Goal: Information Seeking & Learning: Learn about a topic

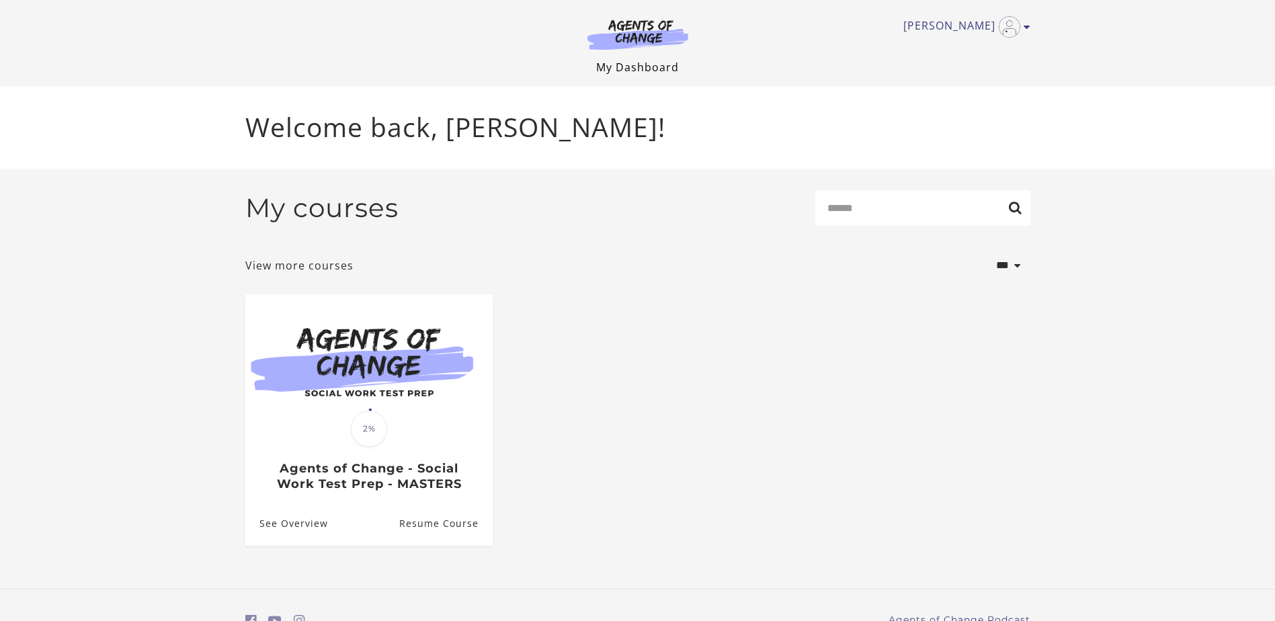
click at [654, 60] on link "My Dashboard" at bounding box center [637, 67] width 83 height 15
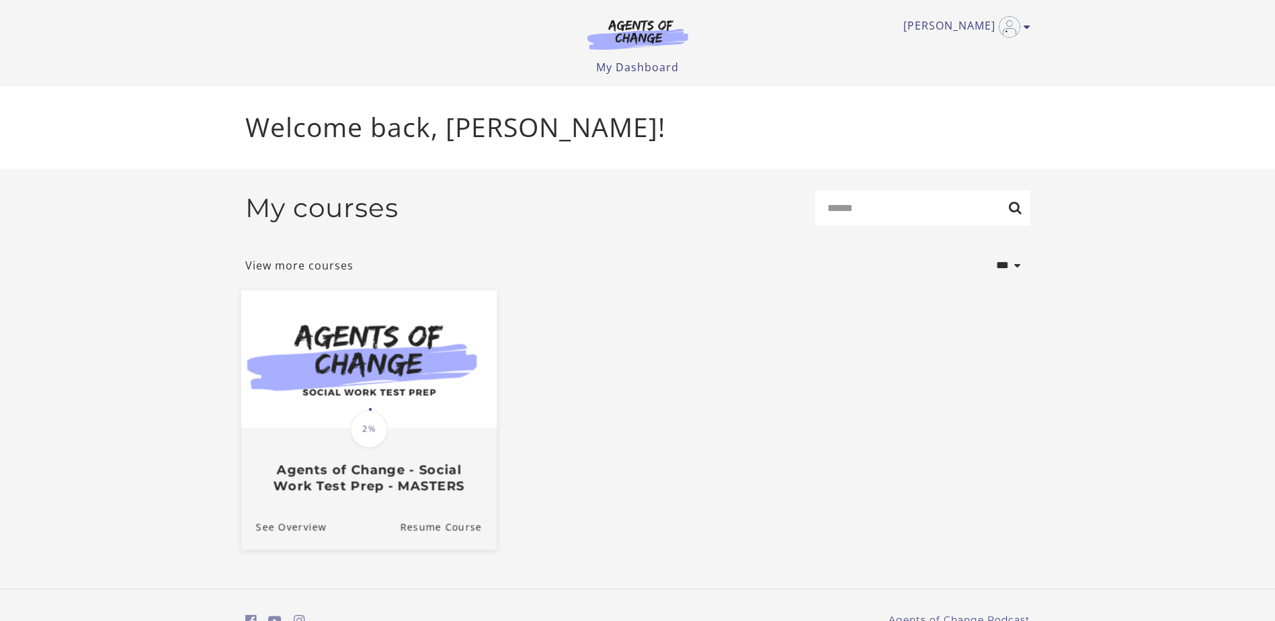
click at [402, 451] on div "Translation missing: en.liquid.partials.dashboard_course_card.progress_descript…" at bounding box center [368, 461] width 255 height 64
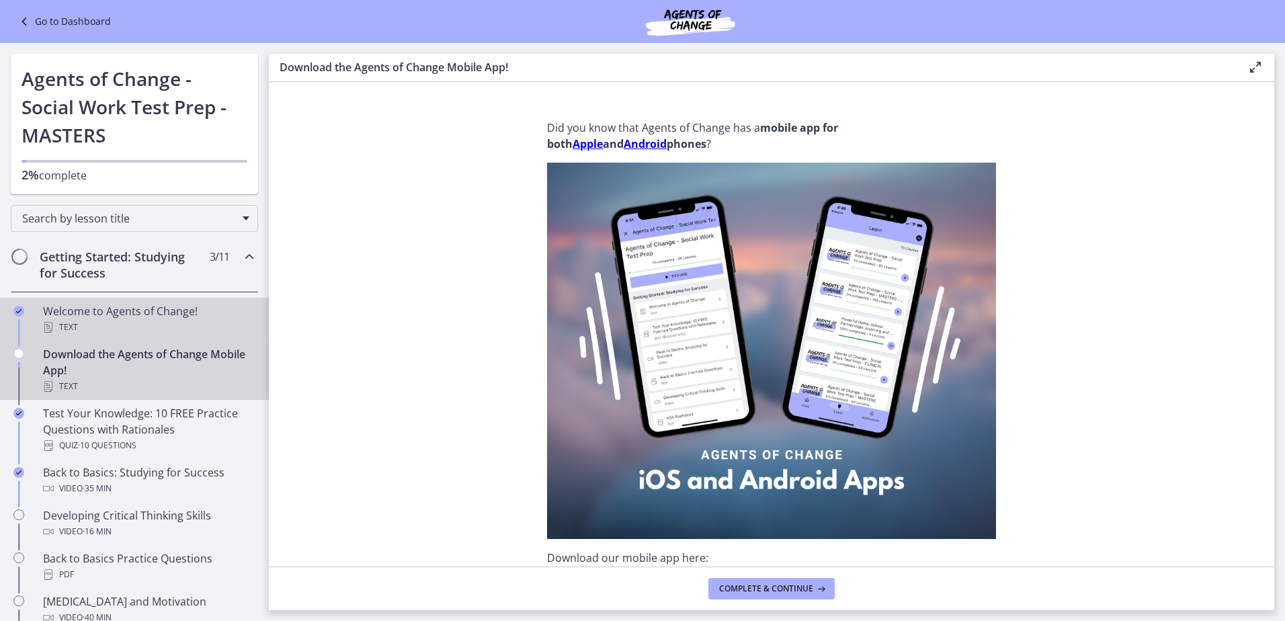
click at [124, 313] on div "Welcome to Agents of Change! Text" at bounding box center [148, 319] width 210 height 32
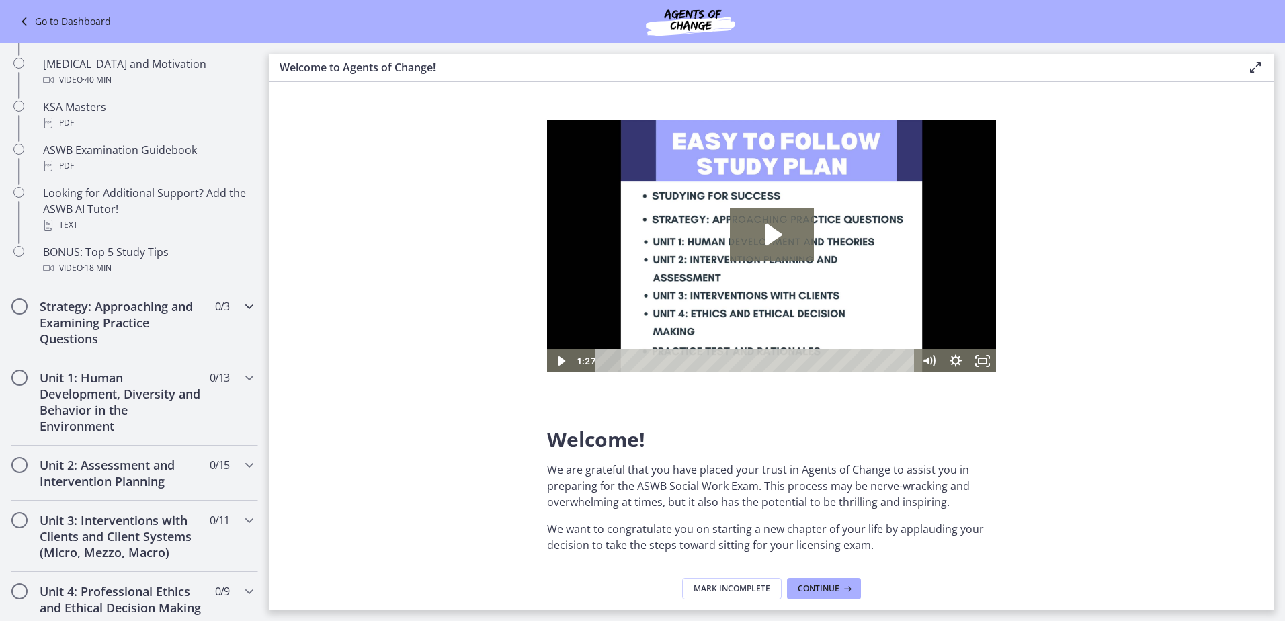
click at [124, 315] on h2 "Strategy: Approaching and Examining Practice Questions" at bounding box center [122, 322] width 164 height 48
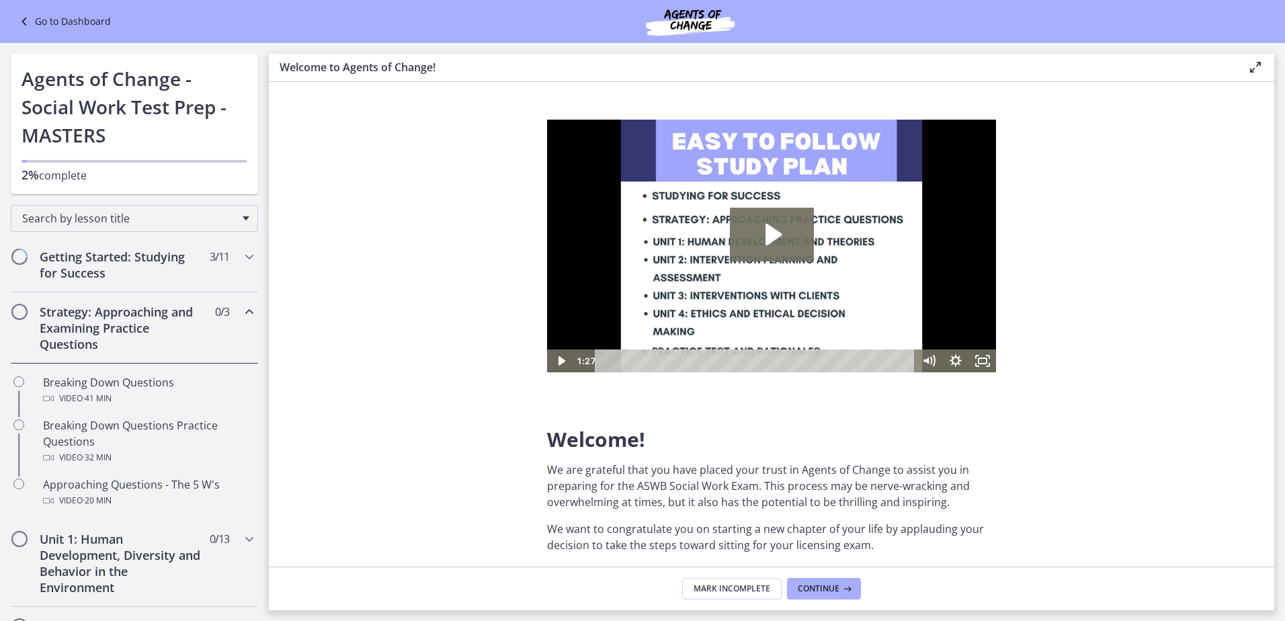
click at [127, 300] on div "Strategy: Approaching and Examining Practice Questions 0 / 3 Completed" at bounding box center [134, 327] width 247 height 71
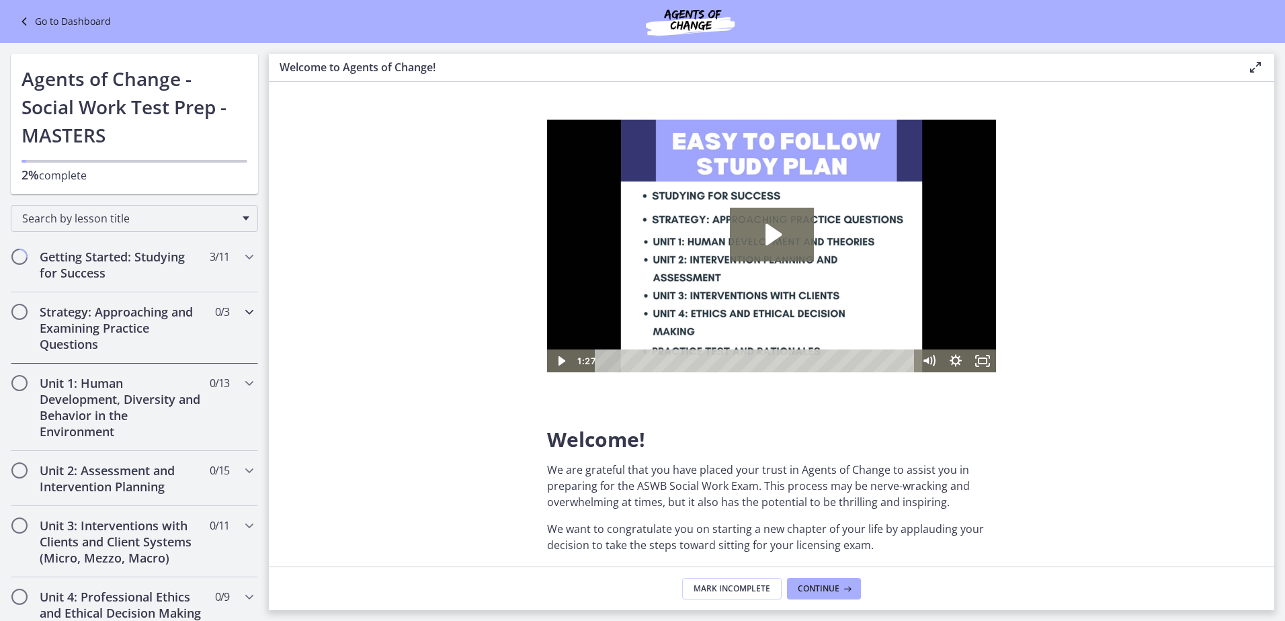
click at [127, 300] on div "Strategy: Approaching and Examining Practice Questions 0 / 3 Completed" at bounding box center [134, 327] width 247 height 71
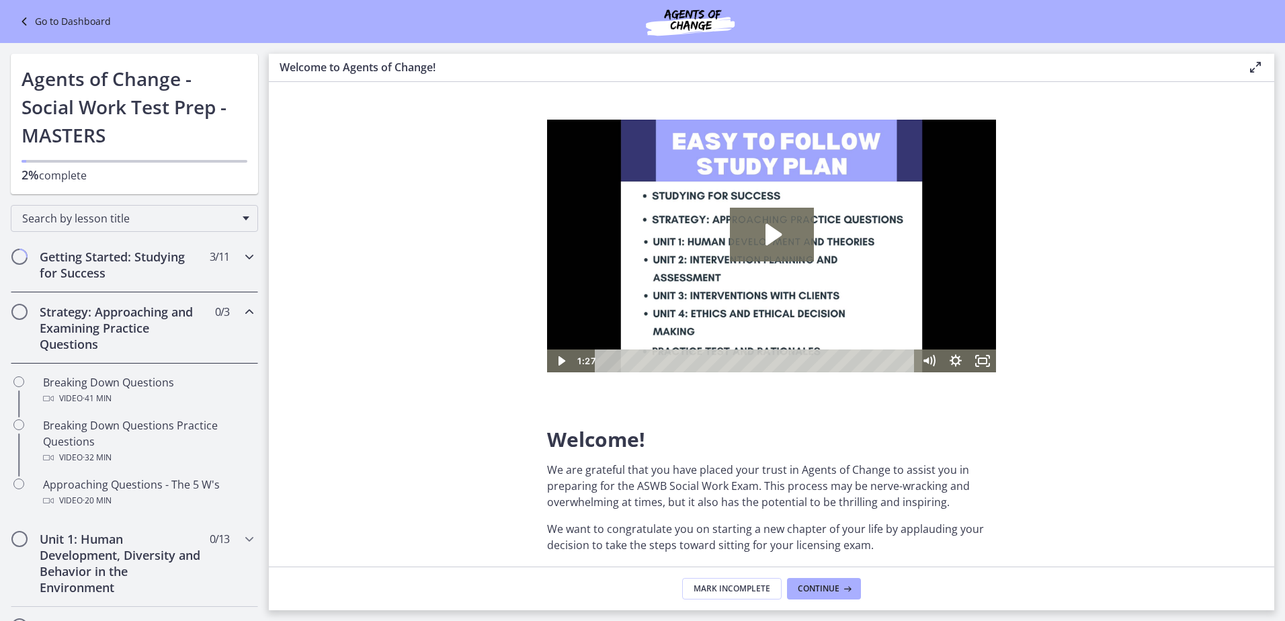
click at [128, 280] on h2 "Getting Started: Studying for Success" at bounding box center [122, 265] width 164 height 32
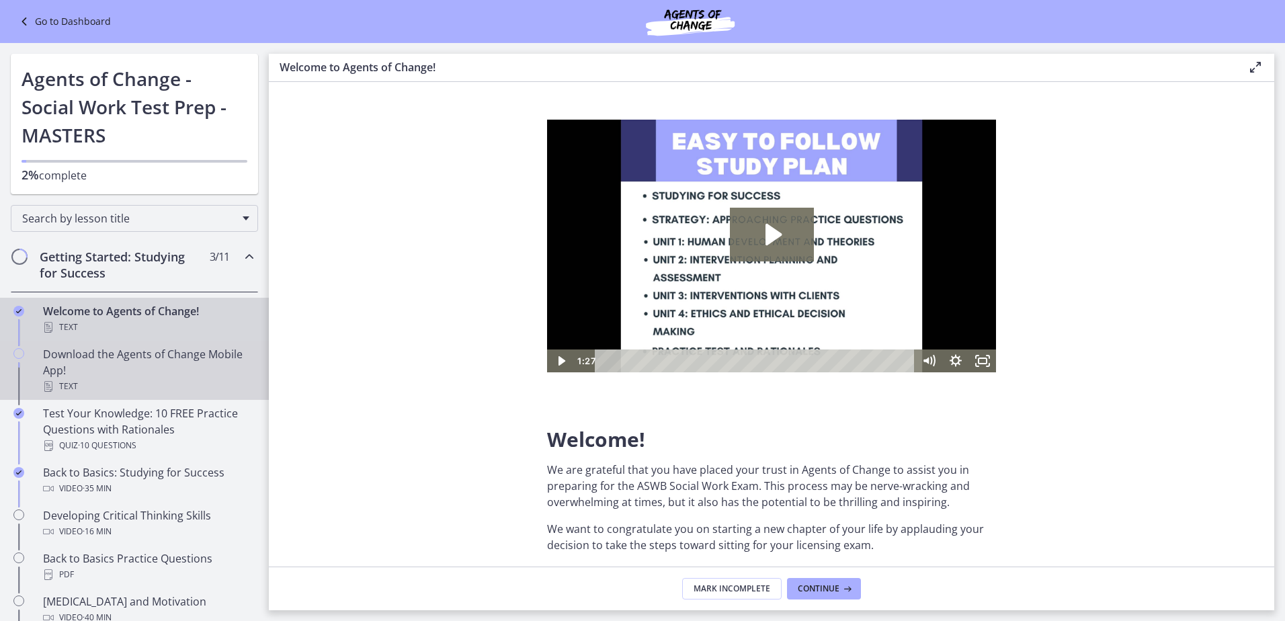
click at [121, 366] on div "Download the Agents of Change Mobile App! Text" at bounding box center [148, 370] width 210 height 48
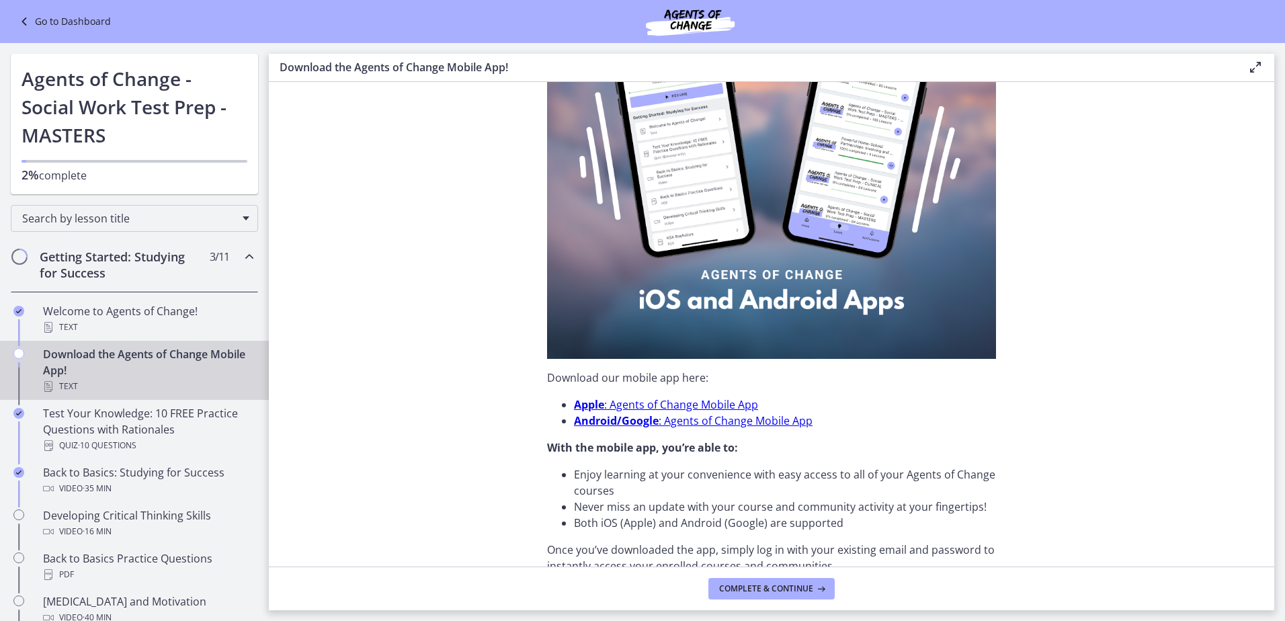
scroll to position [202, 0]
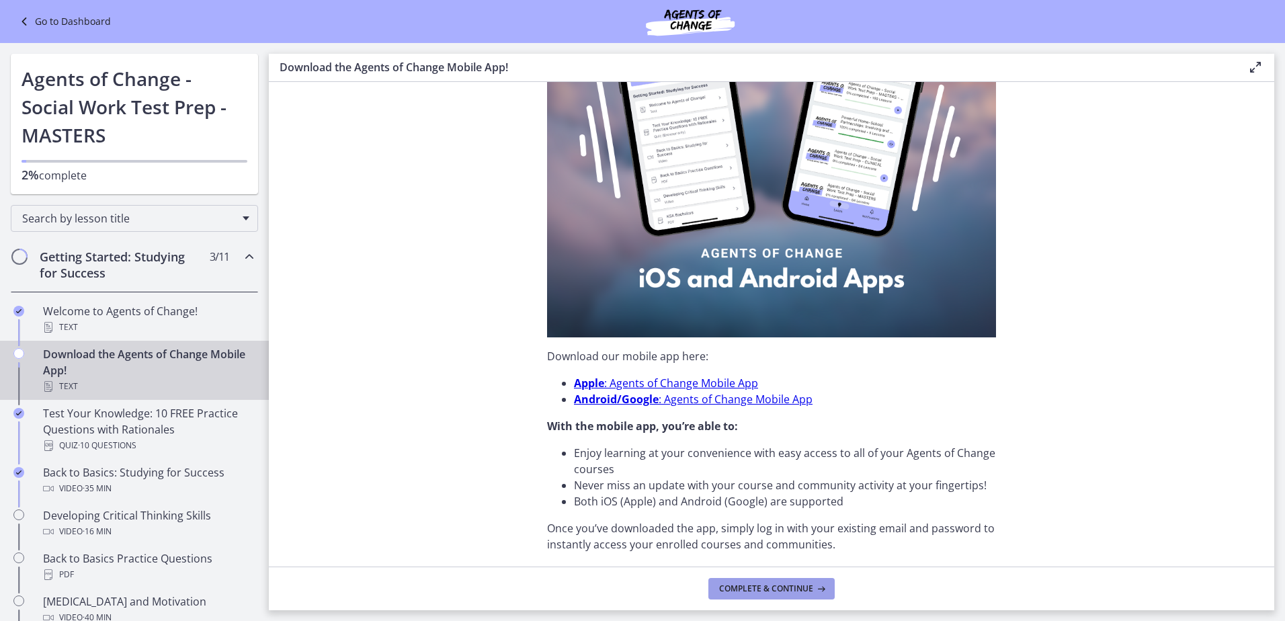
click at [804, 578] on button "Complete & continue" at bounding box center [771, 588] width 126 height 21
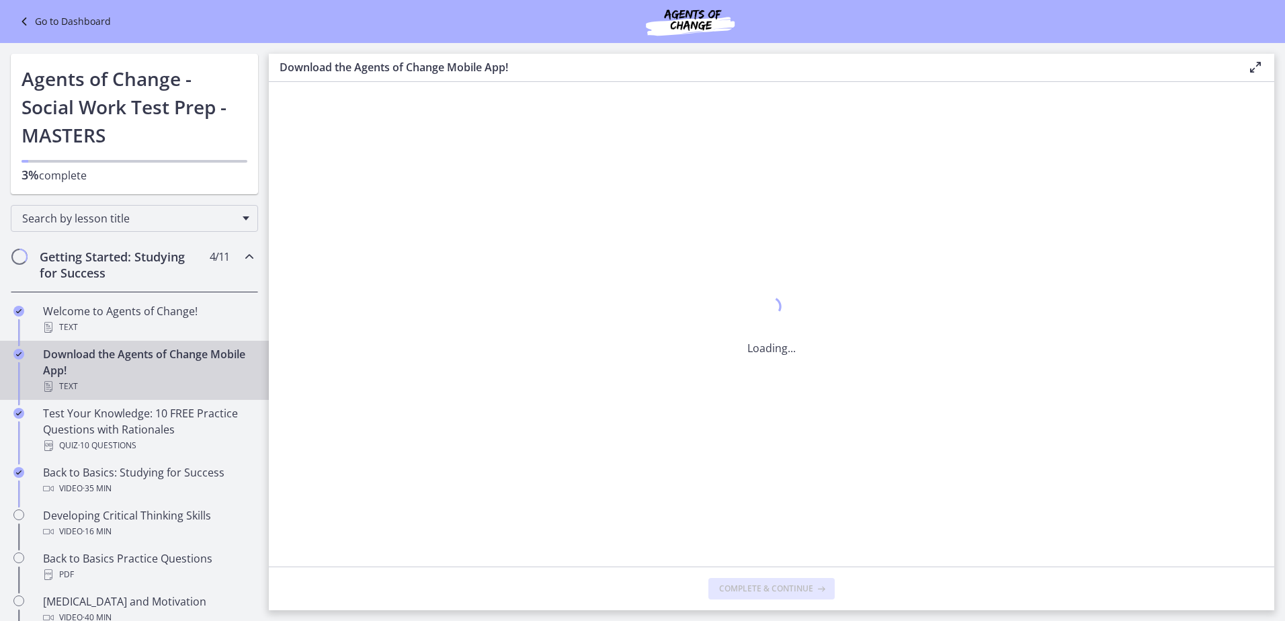
scroll to position [0, 0]
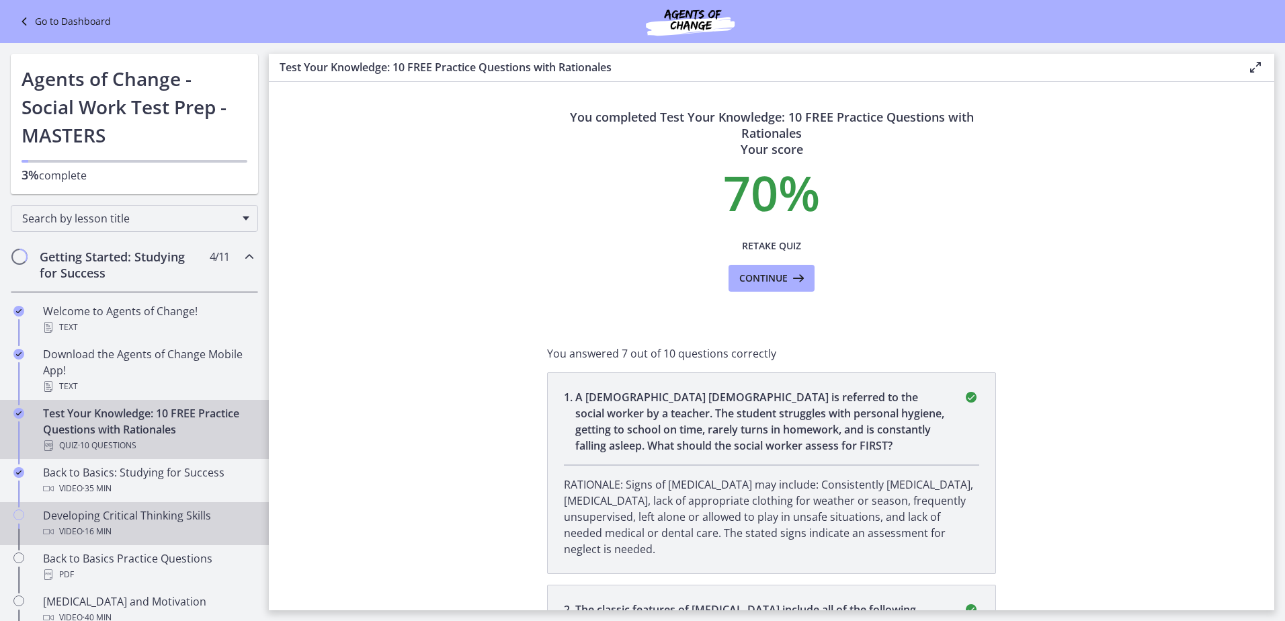
click at [144, 517] on div "Developing Critical Thinking Skills Video · 16 min" at bounding box center [148, 523] width 210 height 32
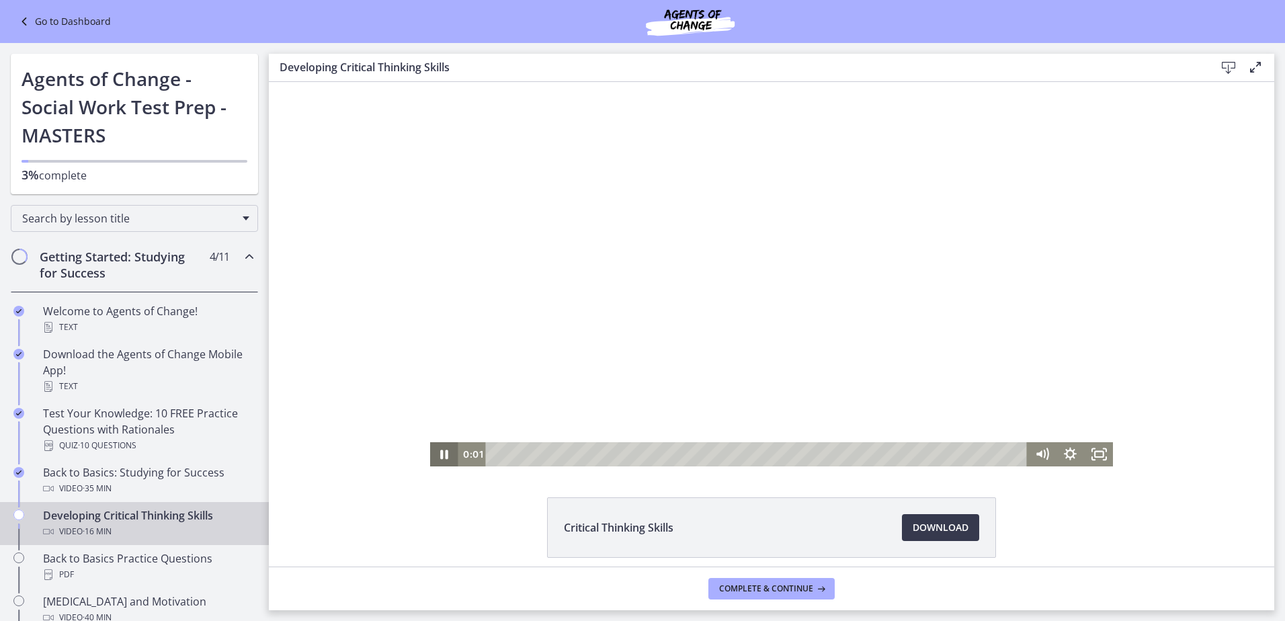
click at [441, 455] on icon "Pause" at bounding box center [444, 454] width 8 height 9
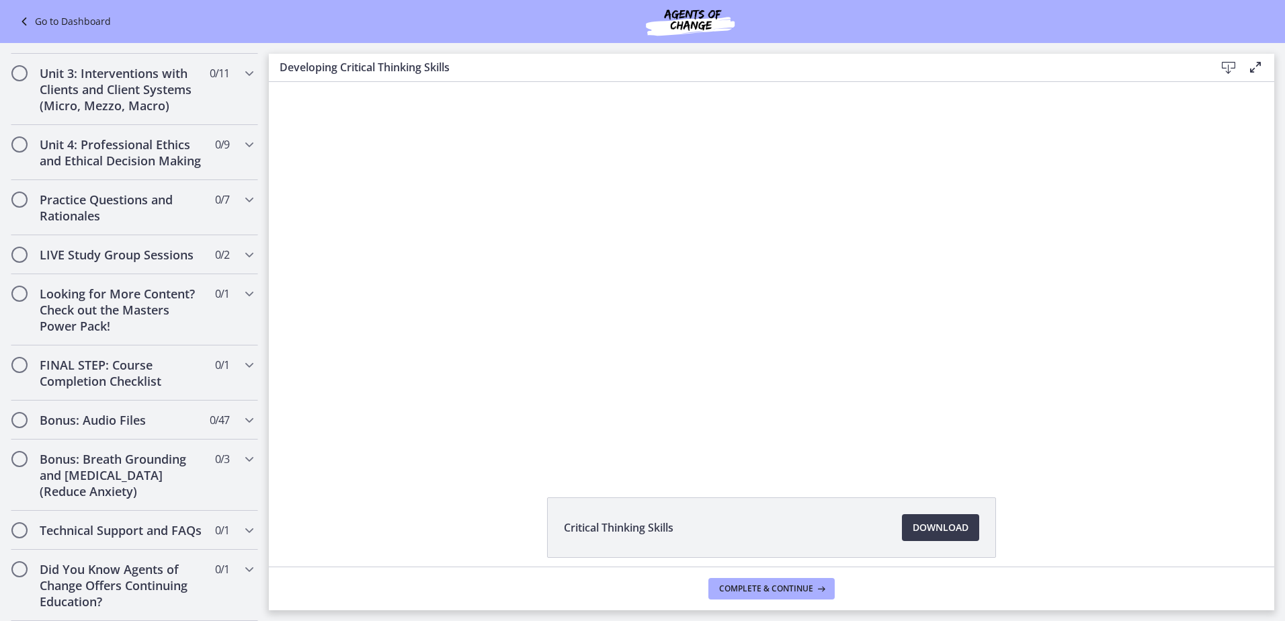
scroll to position [1017, 0]
click at [198, 312] on div "Looking for More Content? Check out the Masters Power Pack! 0 / 1 Completed" at bounding box center [134, 309] width 247 height 71
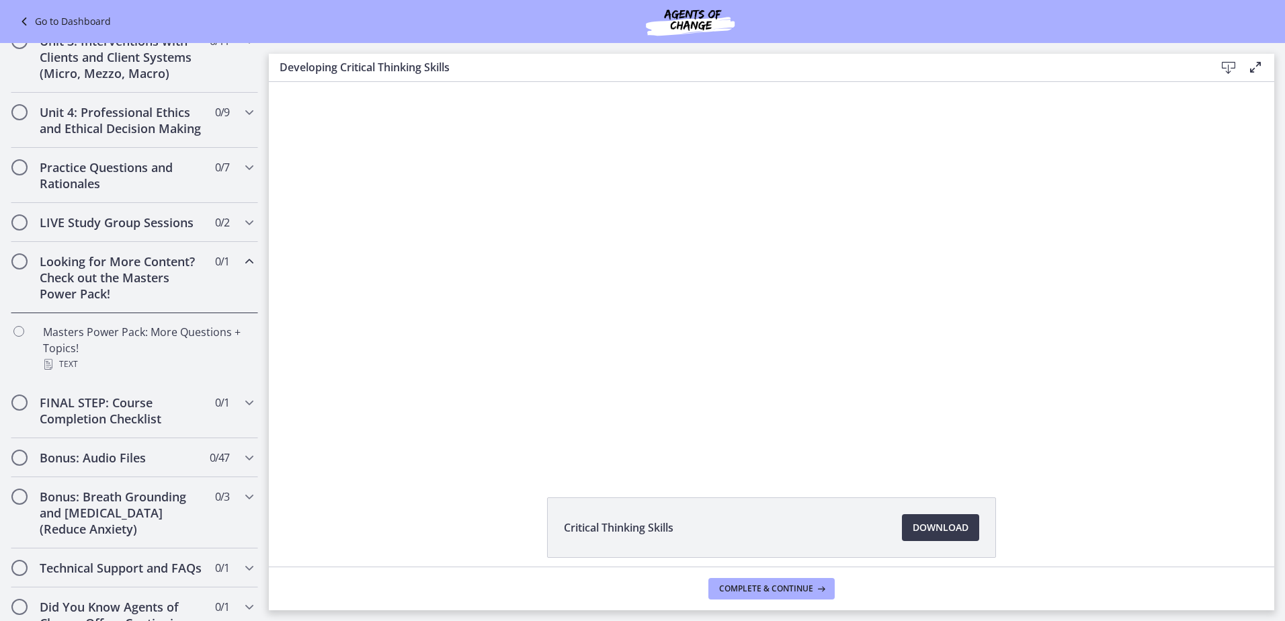
scroll to position [484, 0]
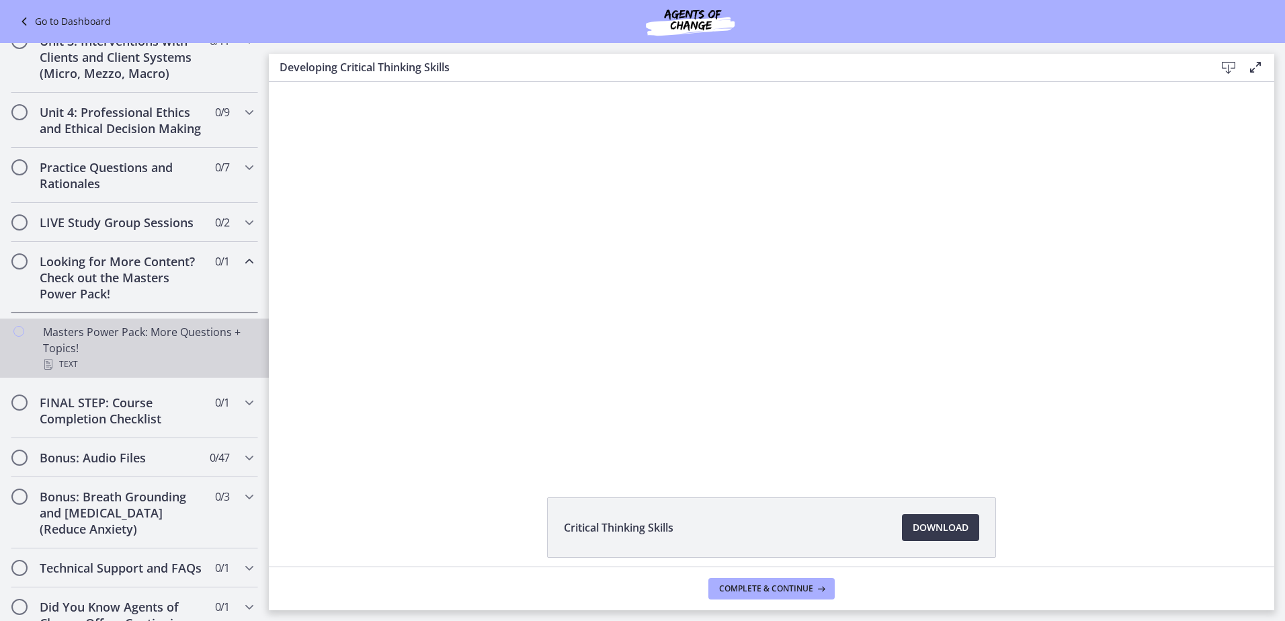
click at [199, 352] on div "Masters Power Pack: More Questions + Topics! Text" at bounding box center [148, 348] width 210 height 48
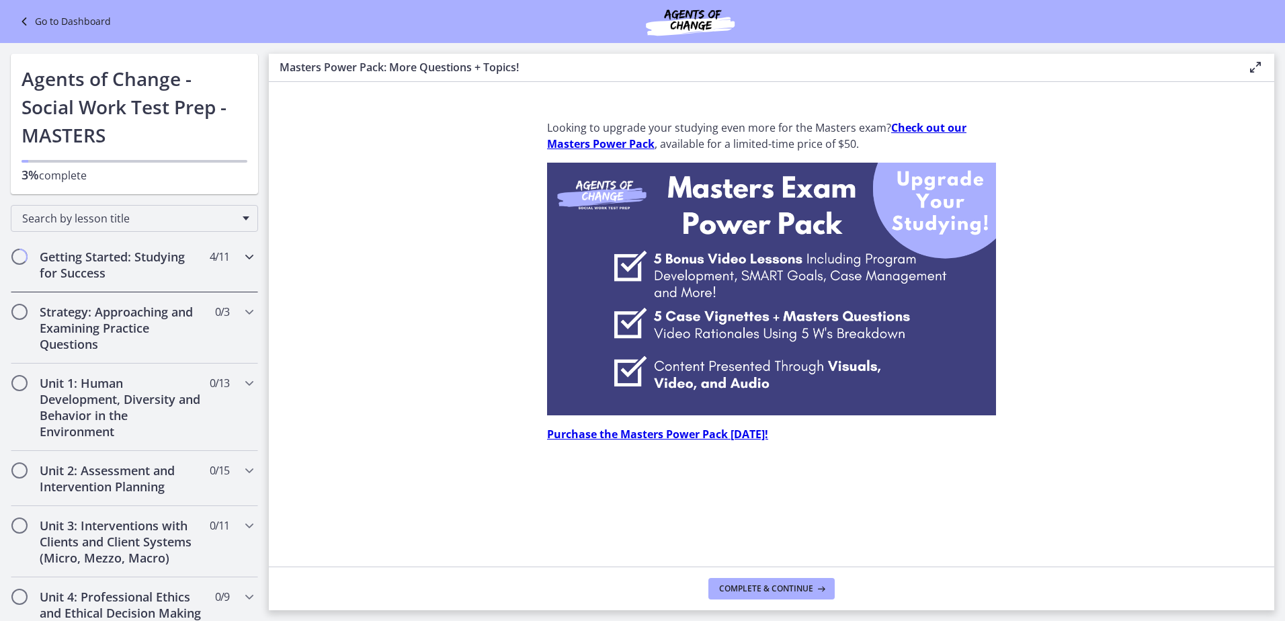
click at [146, 252] on h2 "Getting Started: Studying for Success" at bounding box center [122, 265] width 164 height 32
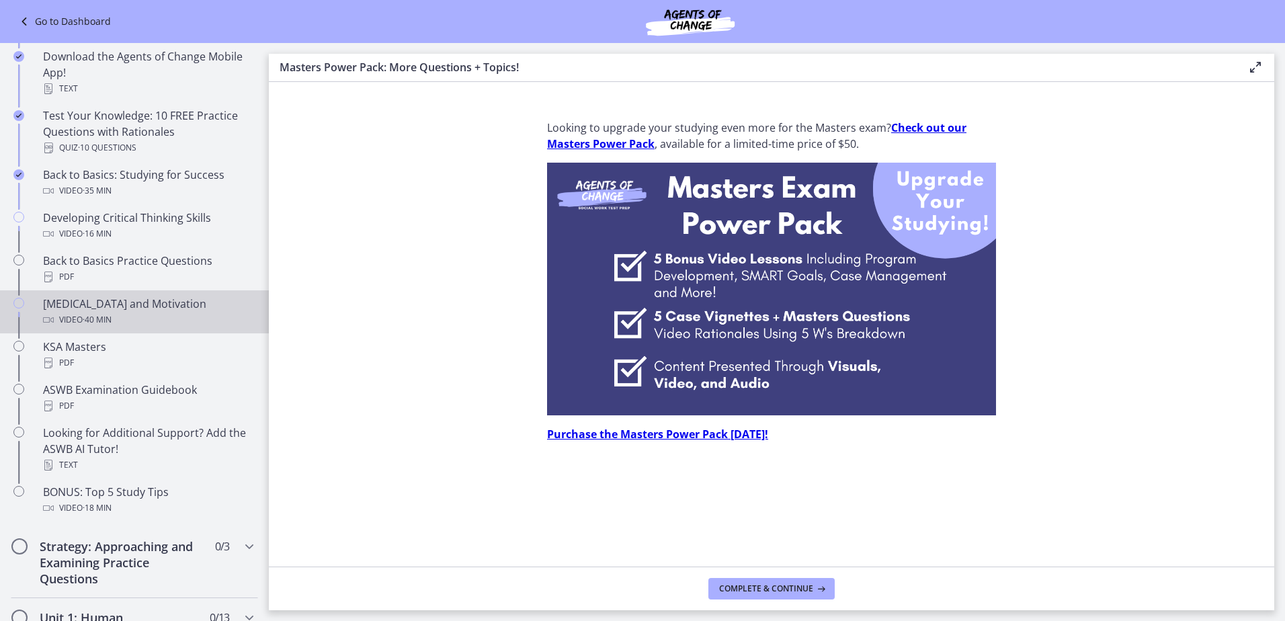
scroll to position [336, 0]
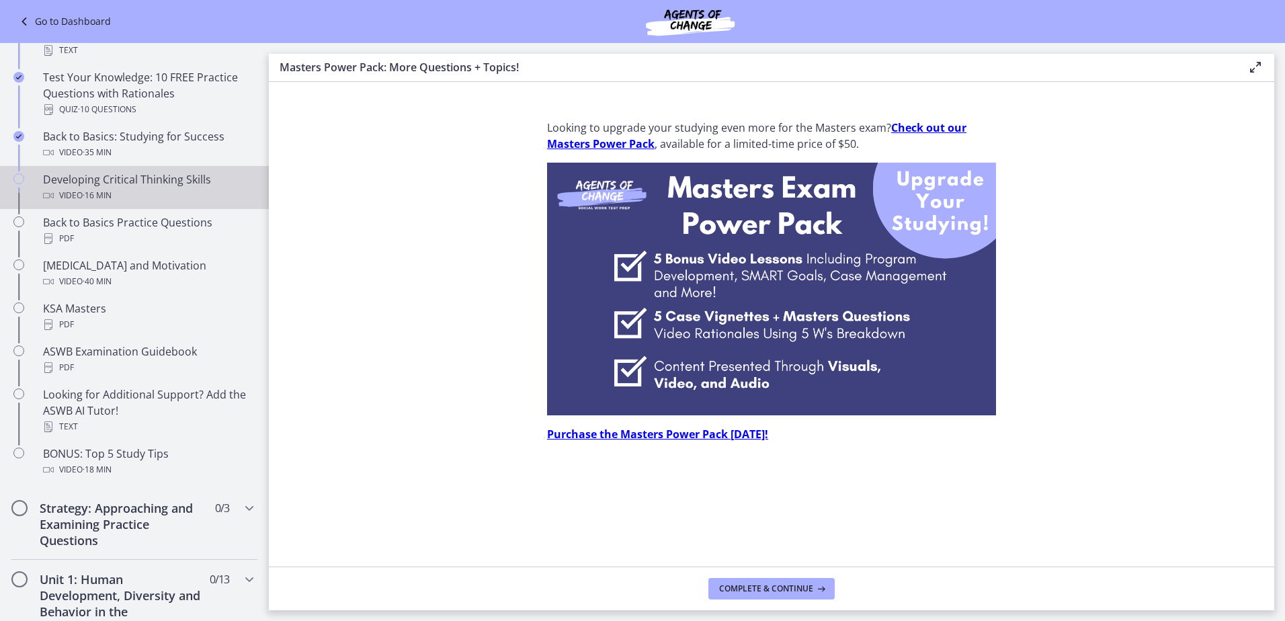
click at [107, 171] on div "Developing Critical Thinking Skills Video · 16 min" at bounding box center [148, 187] width 210 height 32
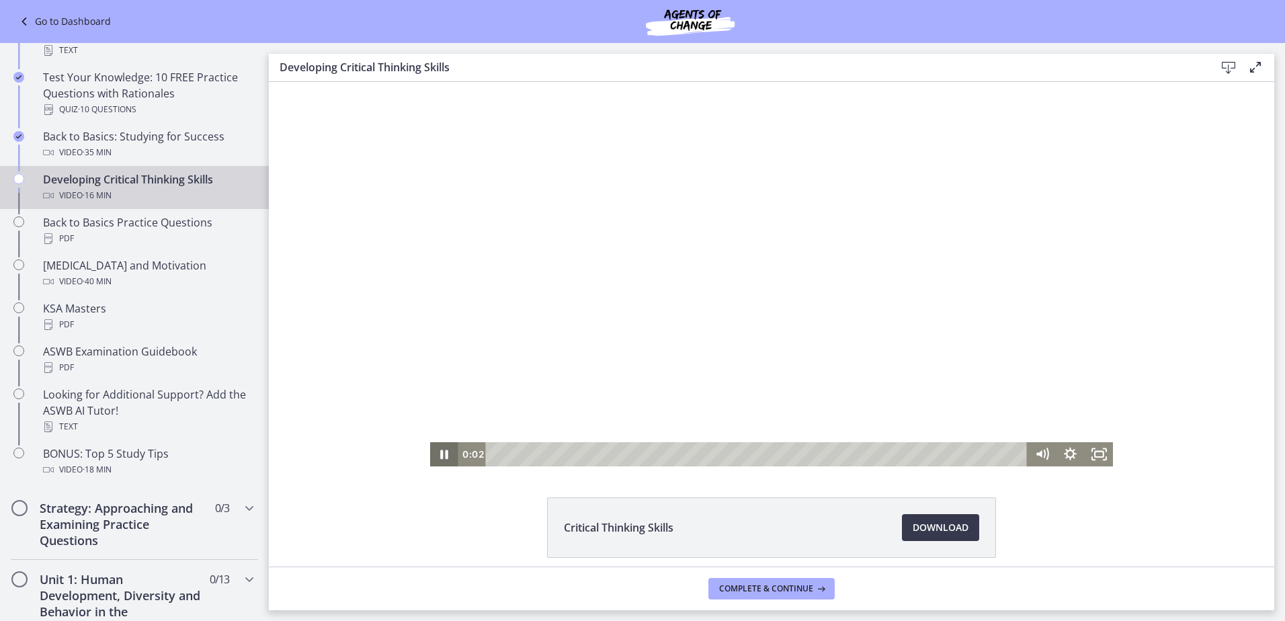
click at [441, 449] on icon "Pause" at bounding box center [444, 454] width 28 height 24
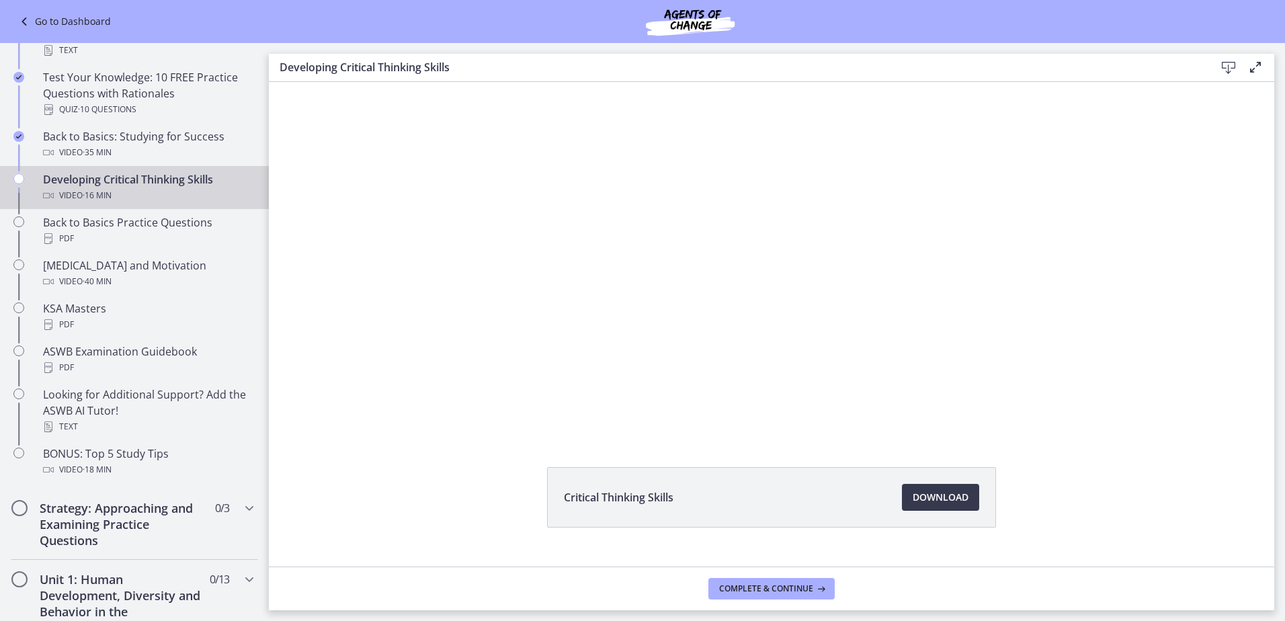
scroll to position [56, 0]
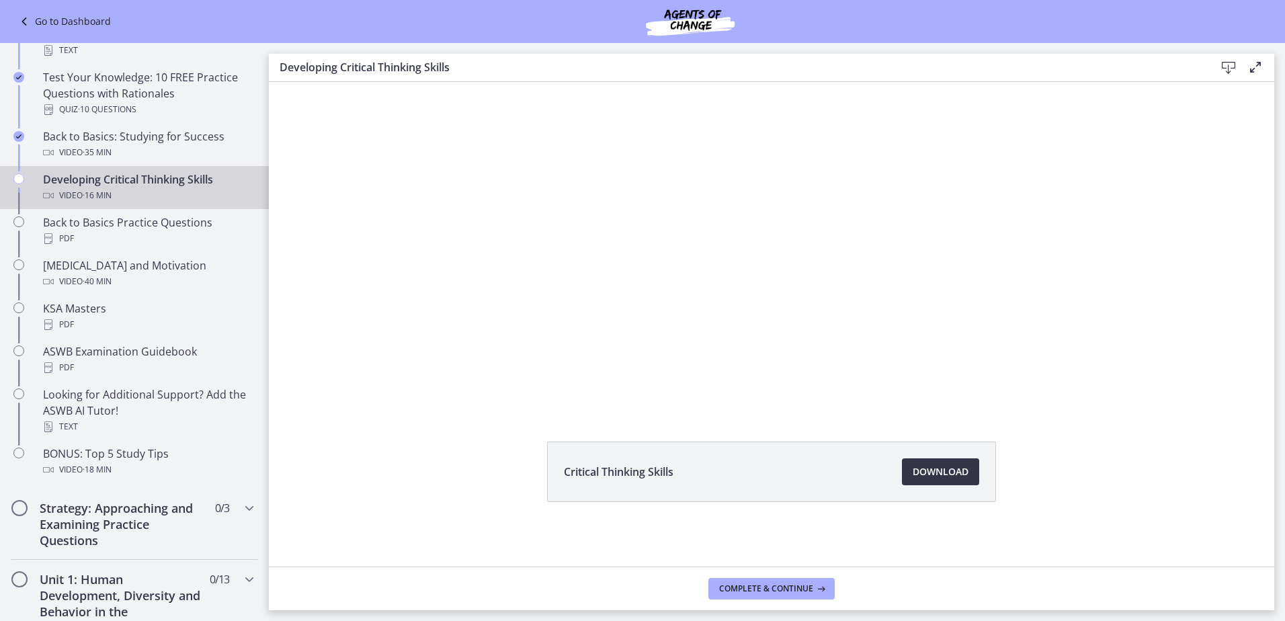
click at [914, 474] on span "Download Opens in a new window" at bounding box center [940, 472] width 56 height 16
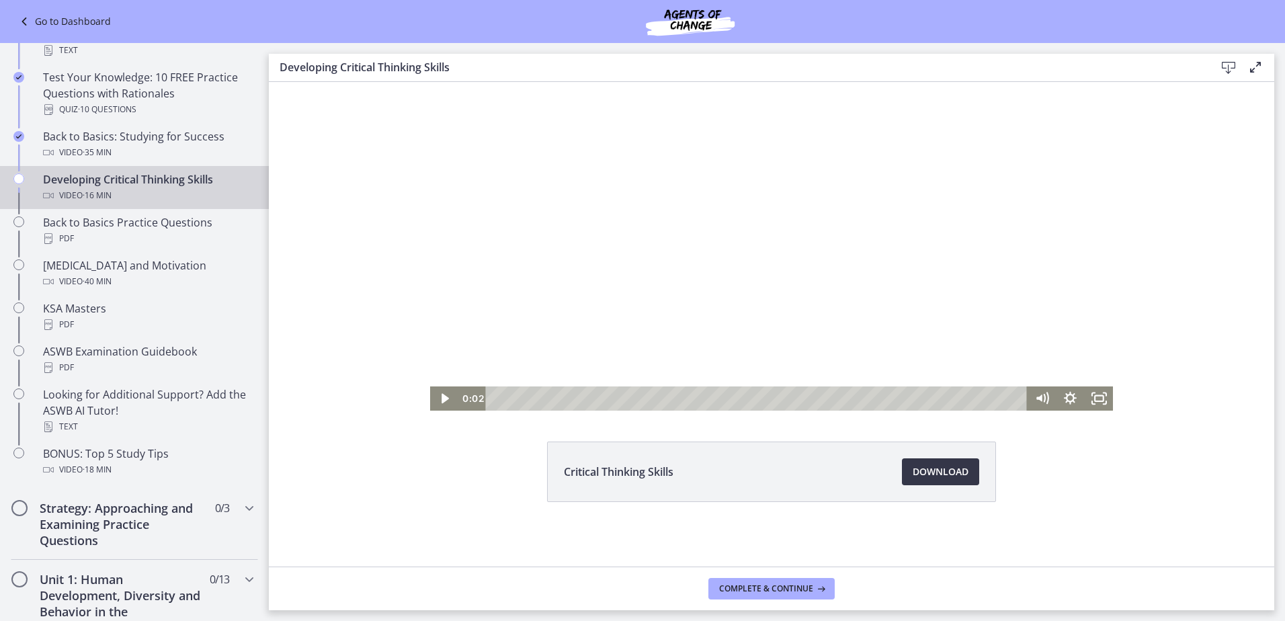
scroll to position [0, 0]
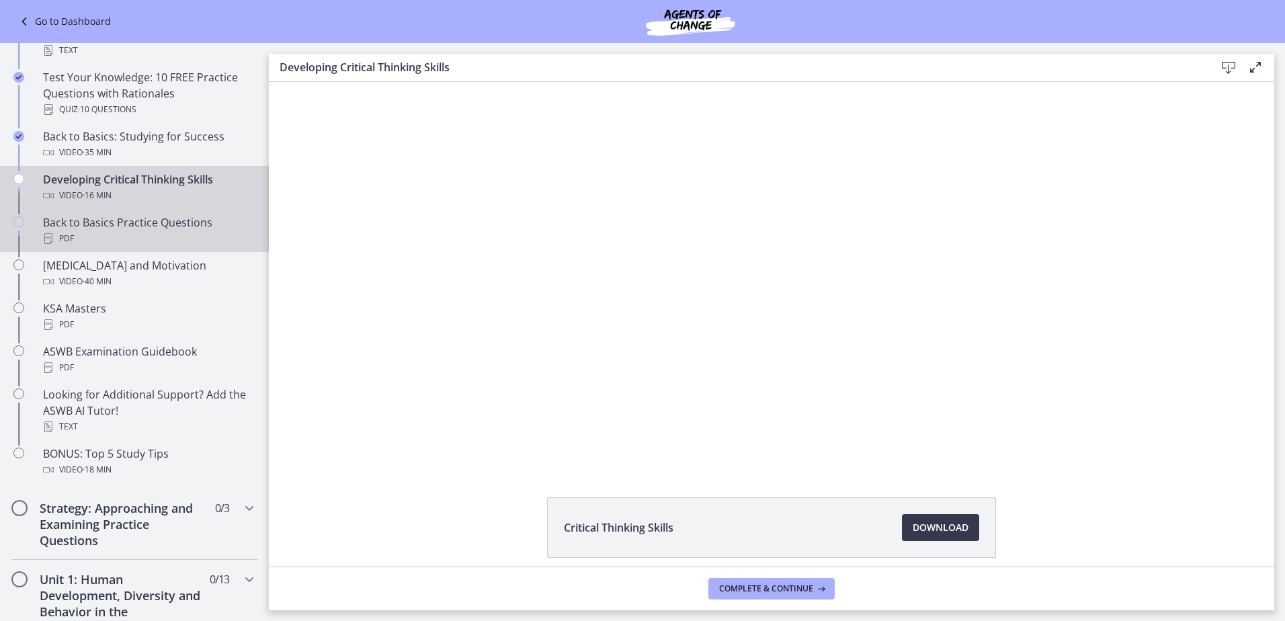
click at [127, 219] on div "Back to Basics Practice Questions PDF" at bounding box center [148, 230] width 210 height 32
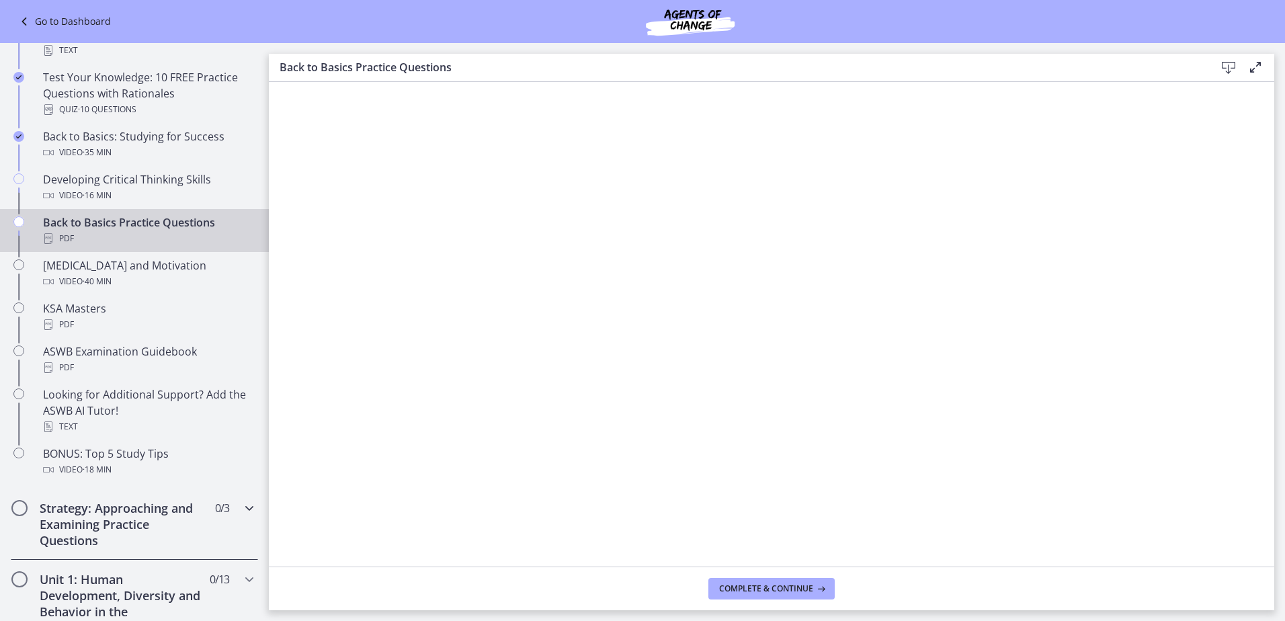
click at [139, 525] on h2 "Strategy: Approaching and Examining Practice Questions" at bounding box center [122, 524] width 164 height 48
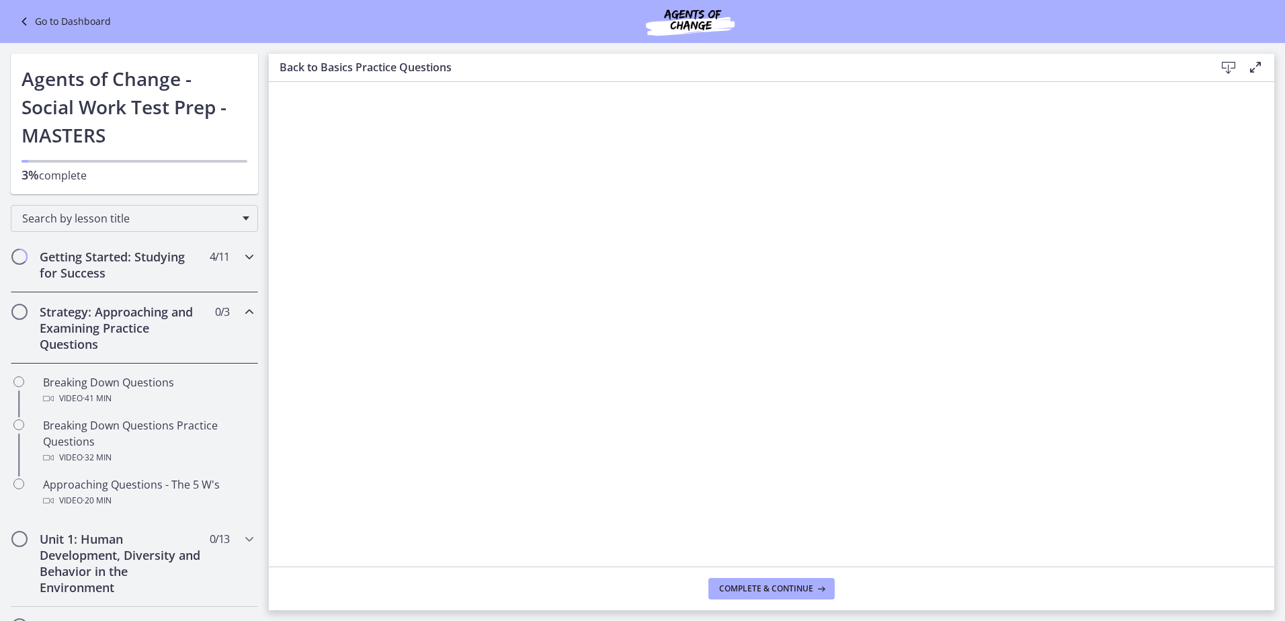
click at [139, 277] on h2 "Getting Started: Studying for Success" at bounding box center [122, 265] width 164 height 32
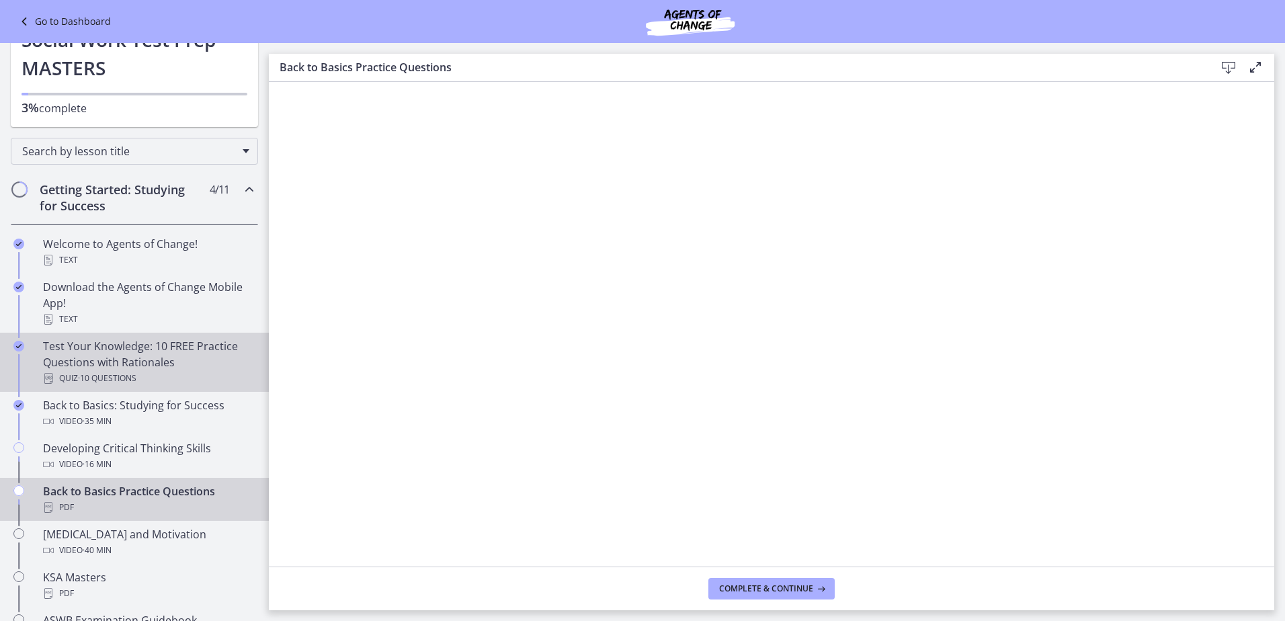
scroll to position [134, 0]
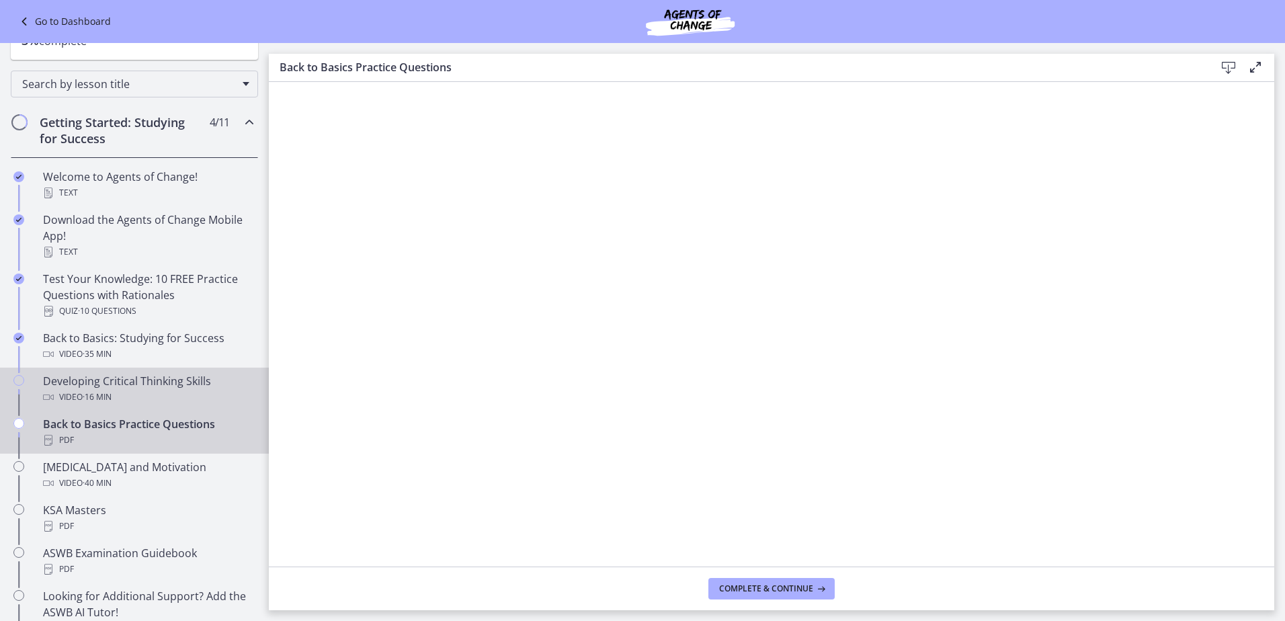
click at [145, 388] on div "Developing Critical Thinking Skills Video · 16 min" at bounding box center [148, 389] width 210 height 32
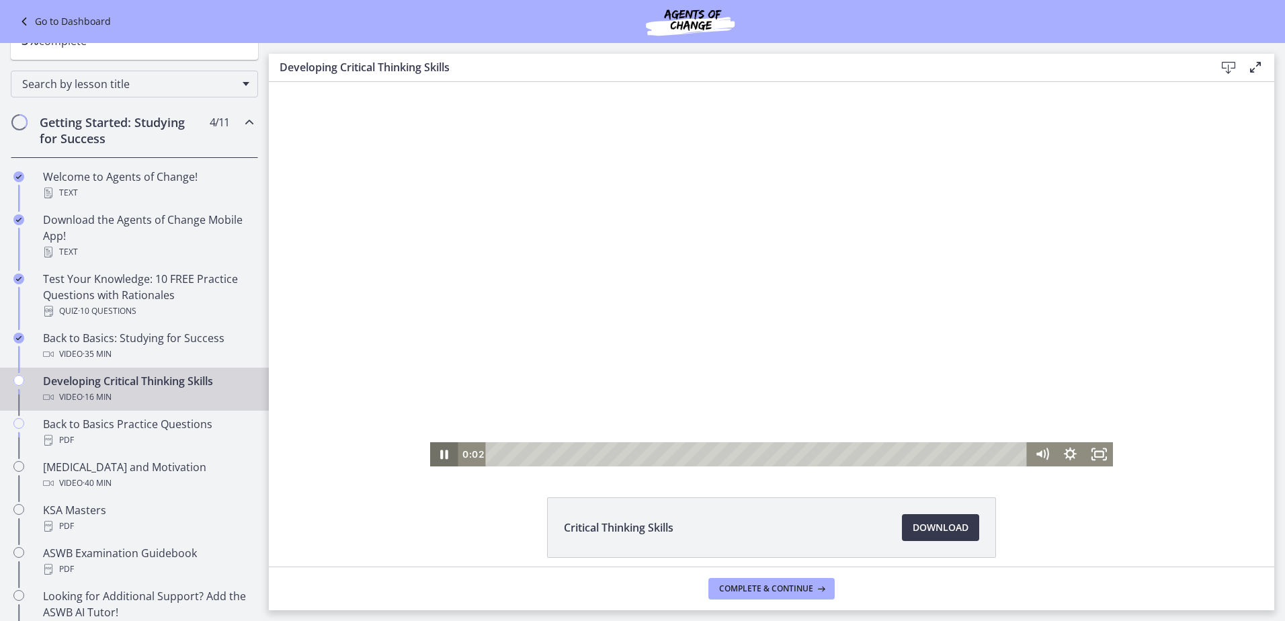
click at [440, 455] on icon "Pause" at bounding box center [444, 454] width 8 height 9
click at [441, 455] on icon "Play Video" at bounding box center [444, 454] width 7 height 10
drag, startPoint x: 1035, startPoint y: 382, endPoint x: 1039, endPoint y: 400, distance: 19.1
click at [1039, 400] on div "Volume" at bounding box center [1042, 400] width 10 height 10
click at [1150, 424] on div "Click for sound @keyframes VOLUME_SMALL_WAVE_FLASH { 0% { opacity: 0; } 33% { o…" at bounding box center [771, 274] width 1005 height 384
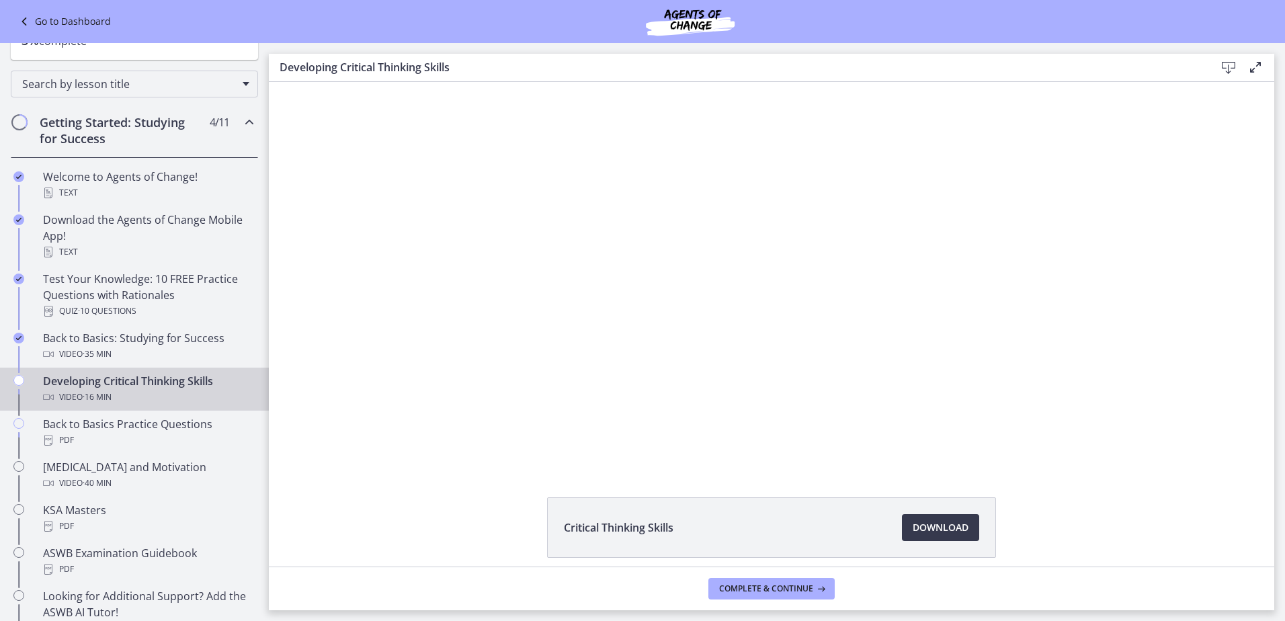
click at [1256, 282] on div "Click for sound @keyframes VOLUME_SMALL_WAVE_FLASH { 0% { opacity: 0; } 33% { o…" at bounding box center [771, 274] width 1005 height 384
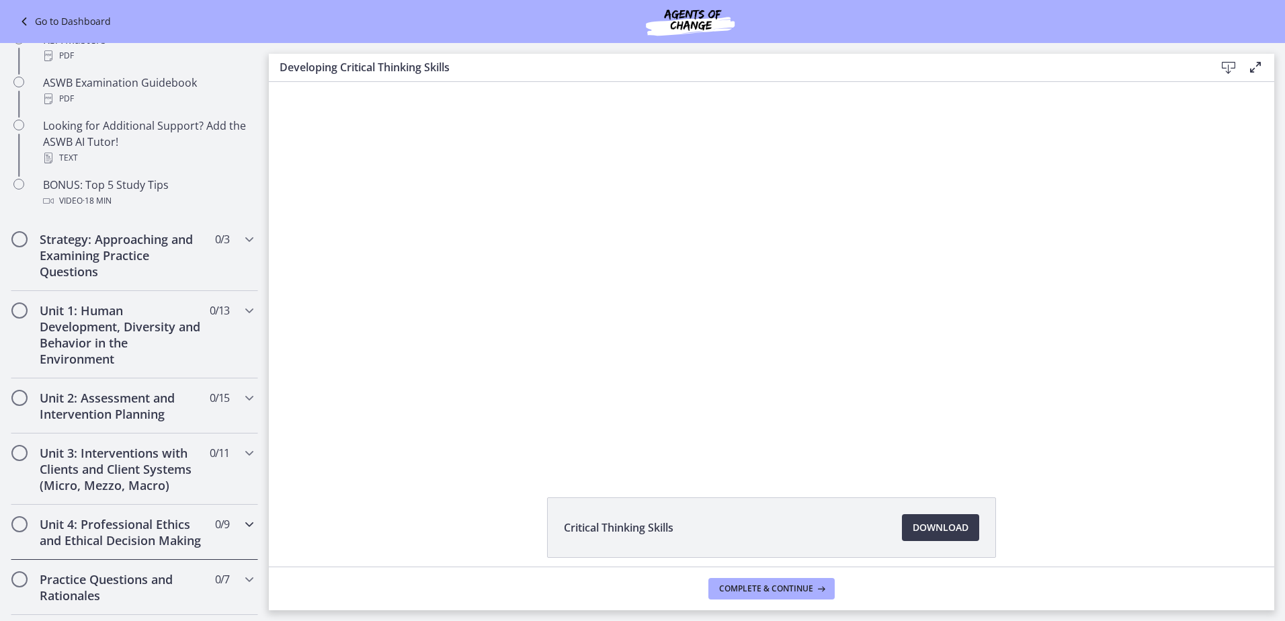
scroll to position [672, 0]
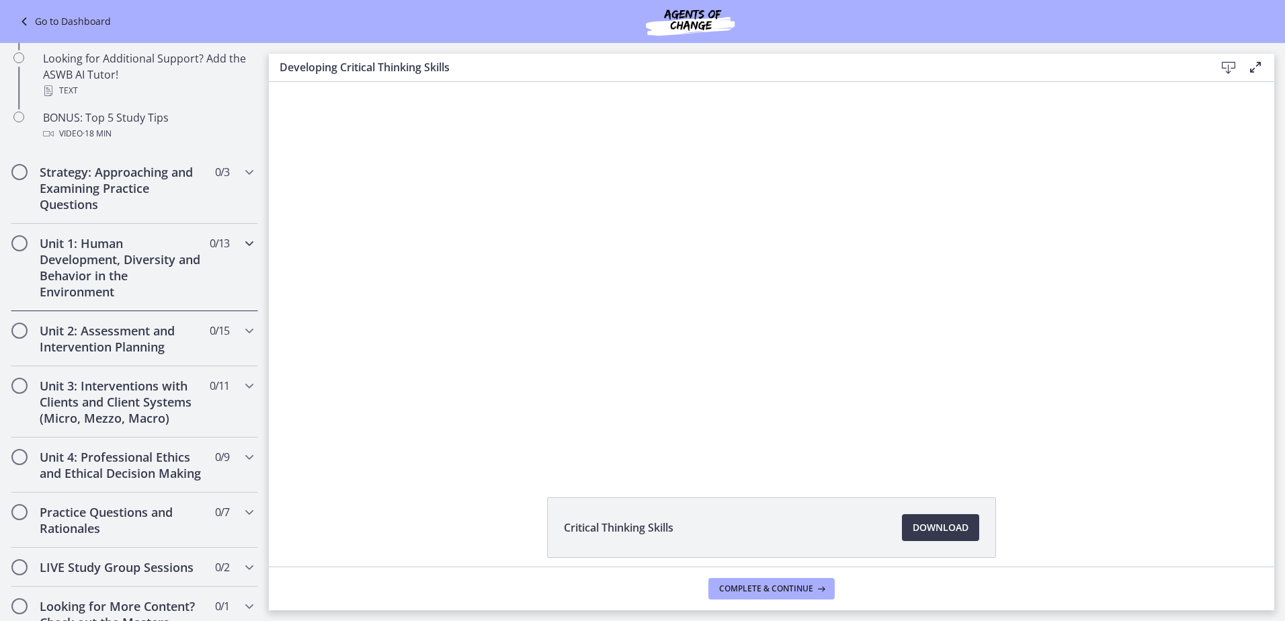
click at [179, 278] on h2 "Unit 1: Human Development, Diversity and Behavior in the Environment" at bounding box center [122, 267] width 164 height 64
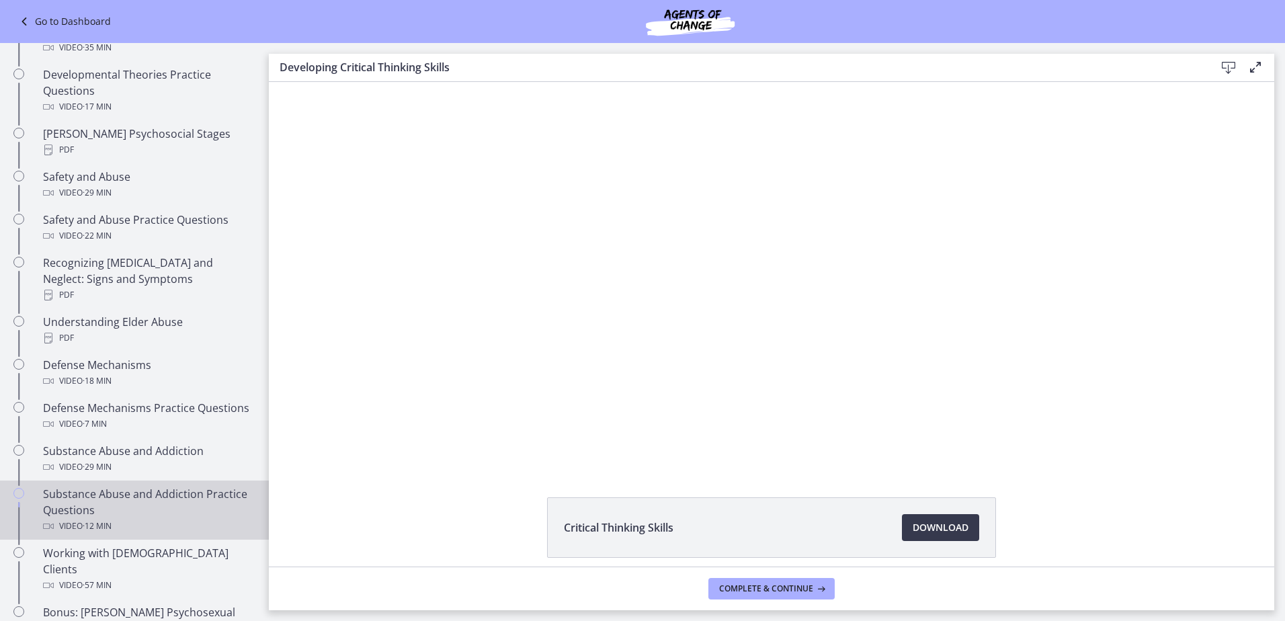
scroll to position [336, 0]
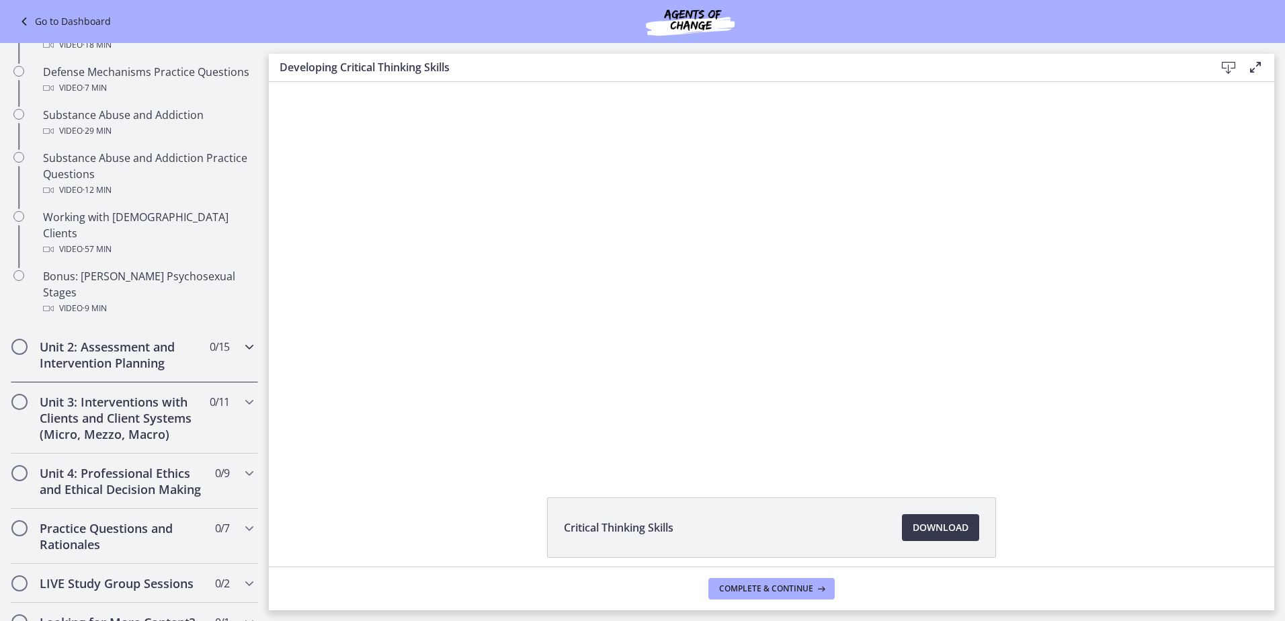
click at [181, 339] on h2 "Unit 2: Assessment and Intervention Planning" at bounding box center [122, 355] width 164 height 32
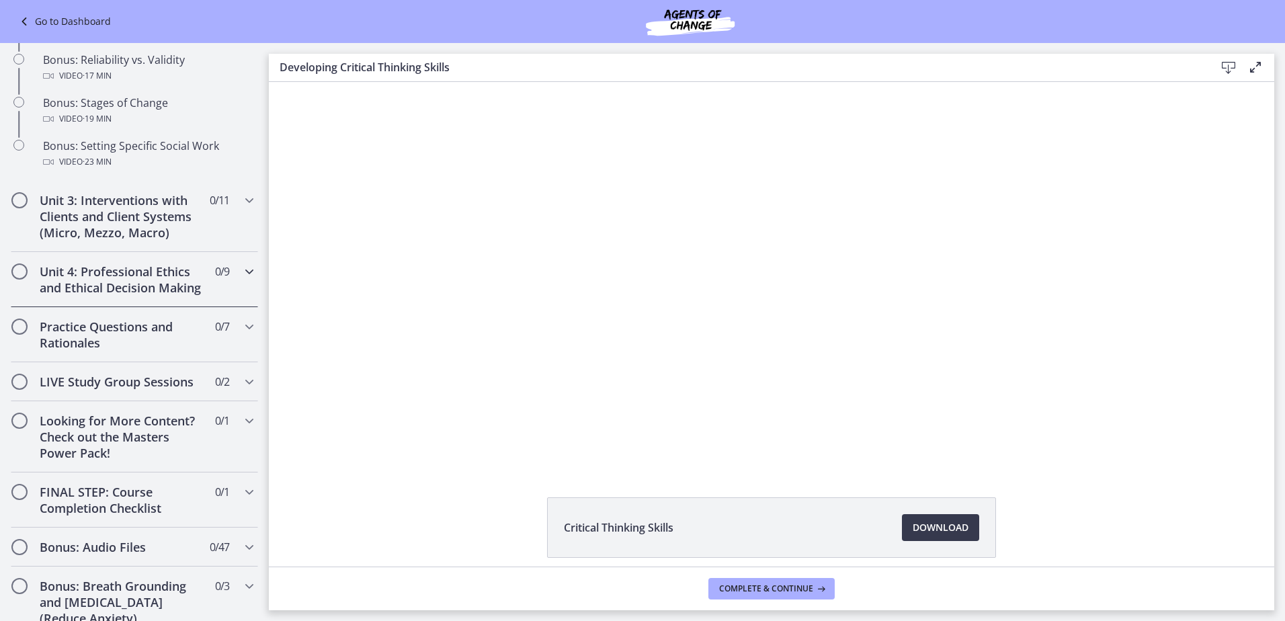
click at [181, 307] on div "Unit 4: Professional Ethics and Ethical Decision Making 0 / 9 Completed" at bounding box center [134, 279] width 247 height 55
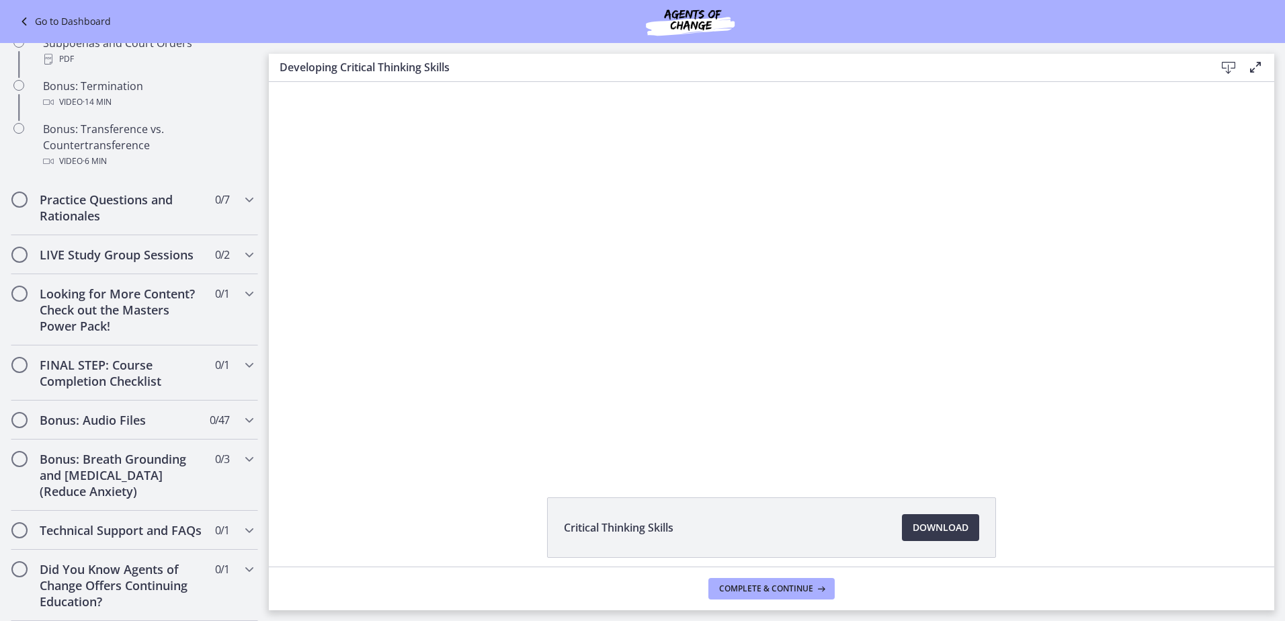
scroll to position [914, 0]
click at [186, 250] on div "LIVE Study Group Sessions 0 / 2 Completed" at bounding box center [134, 254] width 247 height 39
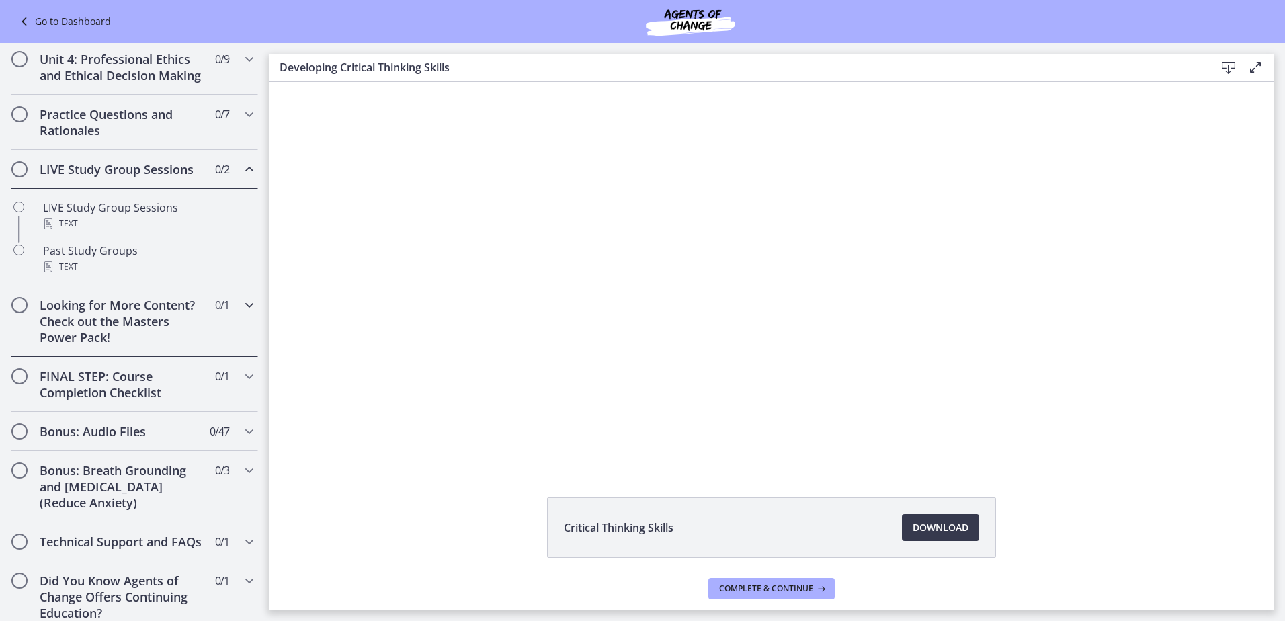
scroll to position [514, 0]
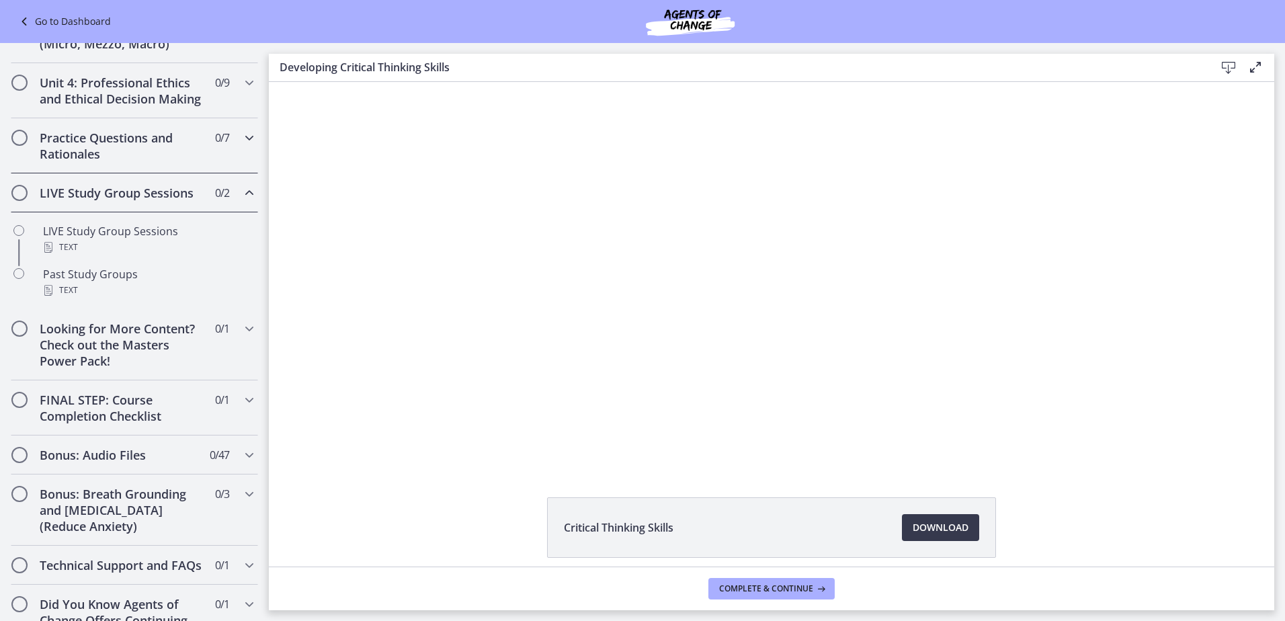
click at [184, 162] on h2 "Practice Questions and Rationales" at bounding box center [122, 146] width 164 height 32
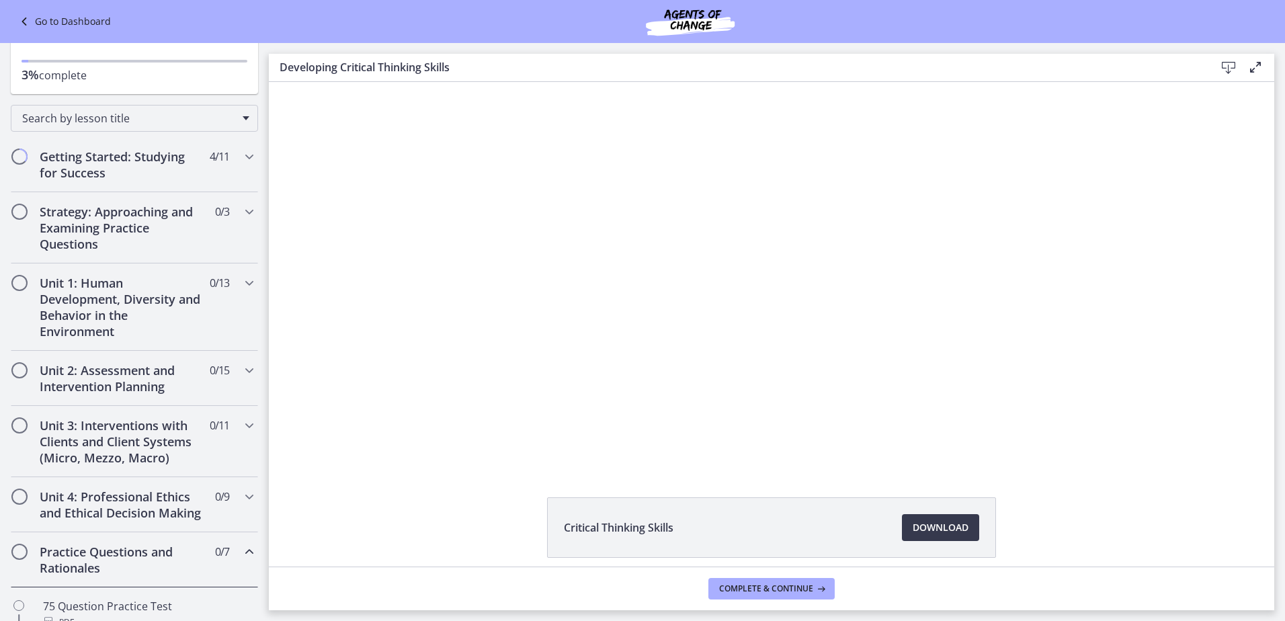
scroll to position [0, 0]
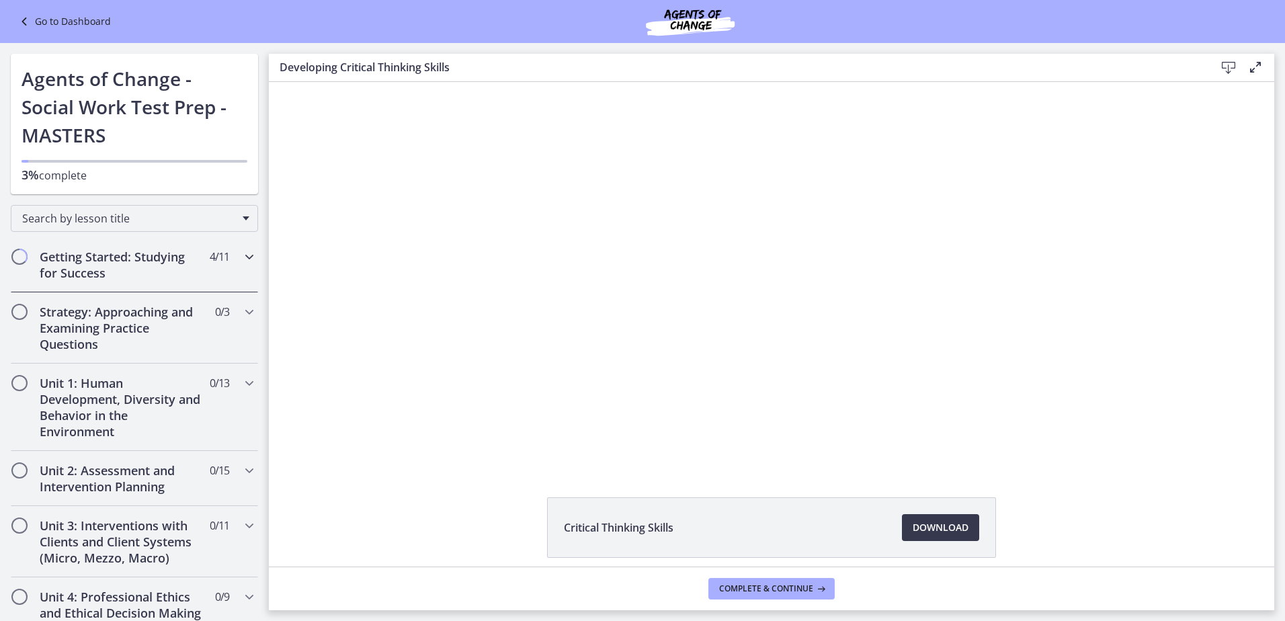
click at [210, 260] on span "4 / 11 Completed" at bounding box center [219, 257] width 19 height 16
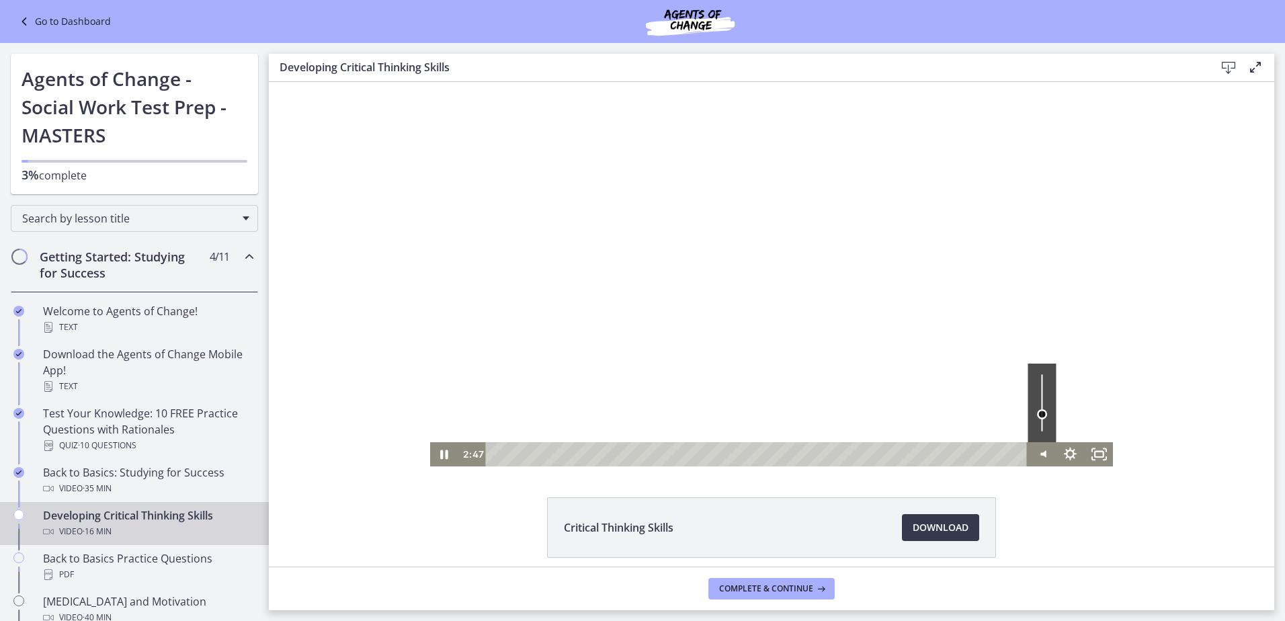
click at [1035, 414] on div "Volume" at bounding box center [1041, 402] width 28 height 79
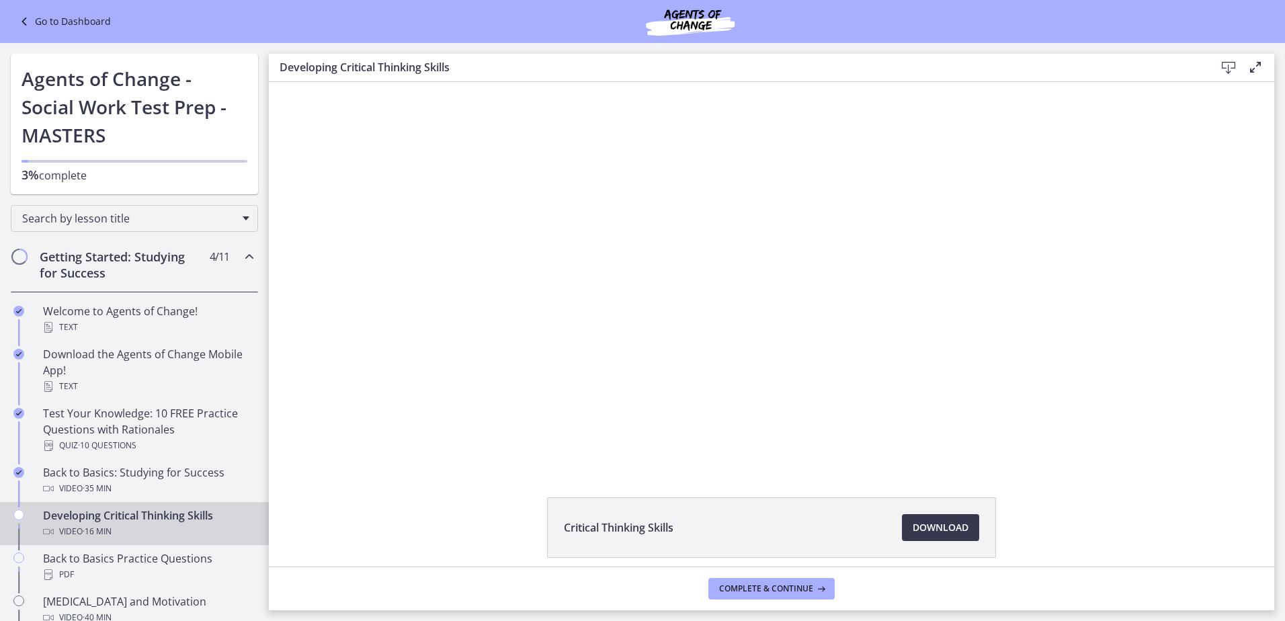
click at [1150, 405] on div "Click for sound @keyframes VOLUME_SMALL_WAVE_FLASH { 0% { opacity: 0; } 33% { o…" at bounding box center [771, 274] width 1005 height 384
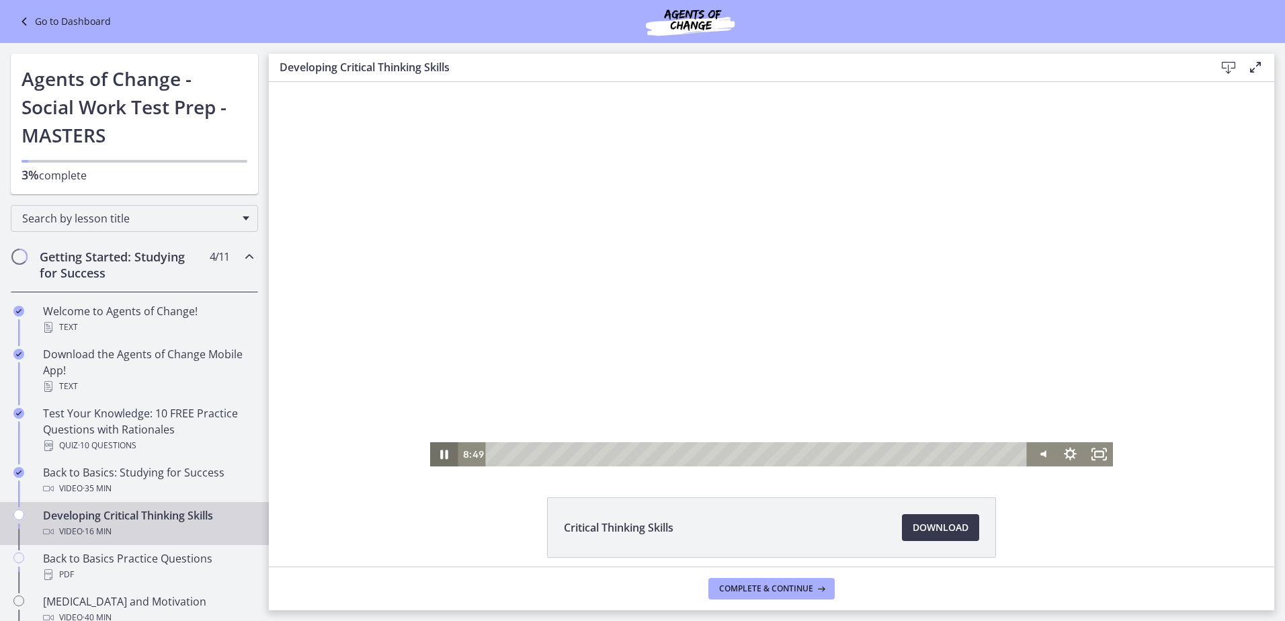
click at [444, 457] on icon "Pause" at bounding box center [444, 454] width 28 height 24
click at [441, 456] on icon "Play Video" at bounding box center [444, 454] width 7 height 10
click at [441, 451] on icon "Pause" at bounding box center [443, 454] width 9 height 11
click at [441, 451] on icon "Play Video" at bounding box center [445, 454] width 28 height 24
click at [441, 451] on icon "Pause" at bounding box center [443, 454] width 9 height 11
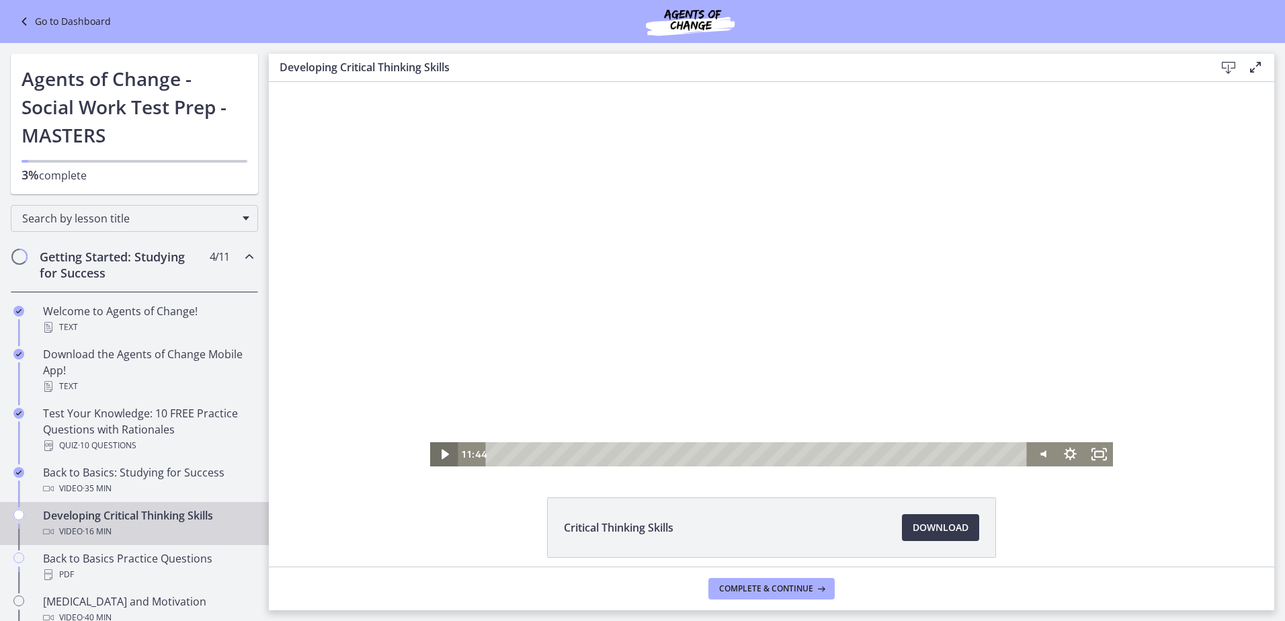
click at [441, 451] on icon "Play Video" at bounding box center [445, 454] width 28 height 24
click at [435, 459] on icon "Pause" at bounding box center [444, 453] width 34 height 29
click at [437, 460] on icon "Play Video" at bounding box center [445, 454] width 28 height 24
click at [437, 460] on icon "Pause" at bounding box center [444, 454] width 28 height 24
click at [437, 460] on icon "Play Video" at bounding box center [445, 453] width 34 height 29
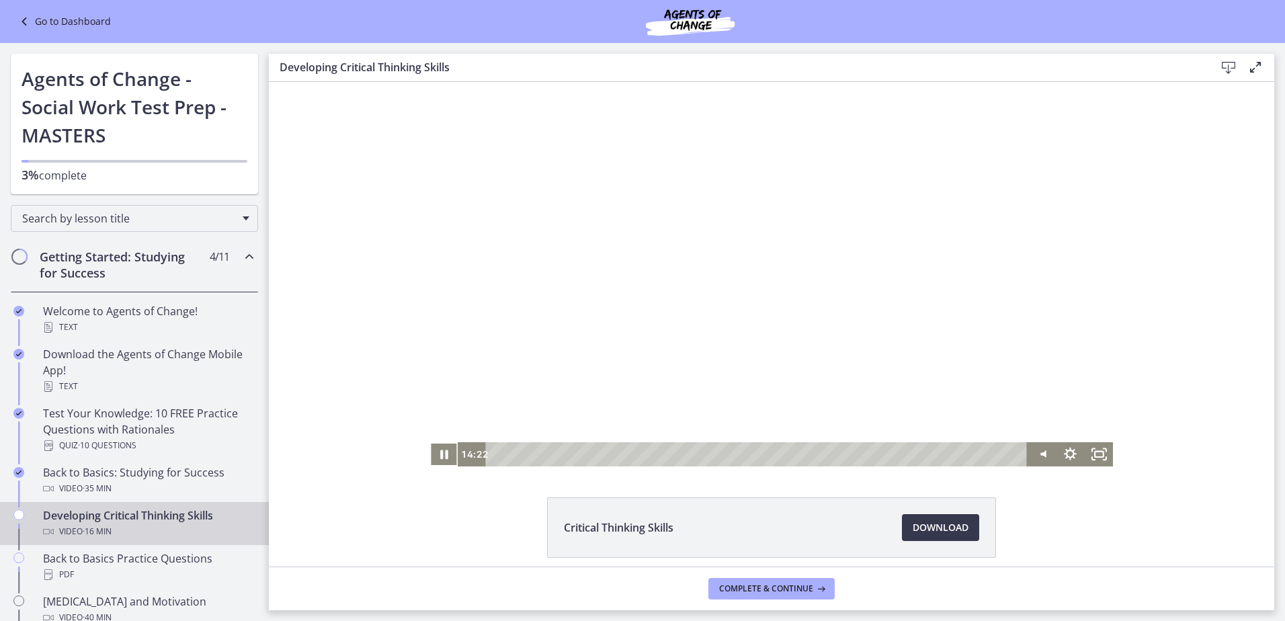
click at [427, 458] on div "Click for sound @keyframes VOLUME_SMALL_WAVE_FLASH { 0% { opacity: 0; } 33% { o…" at bounding box center [771, 274] width 1005 height 384
click at [430, 458] on icon "Pause" at bounding box center [444, 453] width 34 height 29
click at [431, 458] on icon "Play Video" at bounding box center [445, 454] width 28 height 24
click at [430, 458] on icon "Pause" at bounding box center [444, 453] width 34 height 29
click at [431, 458] on icon "Play Video" at bounding box center [445, 454] width 28 height 24
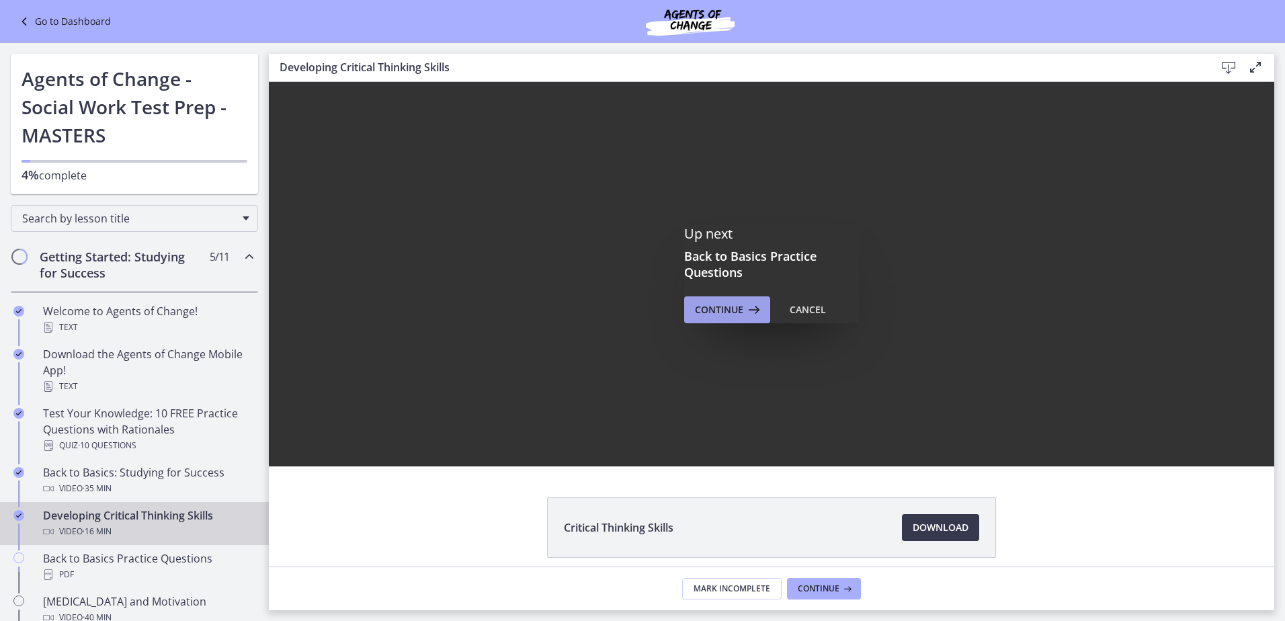
click at [736, 310] on span "Continue" at bounding box center [719, 310] width 48 height 16
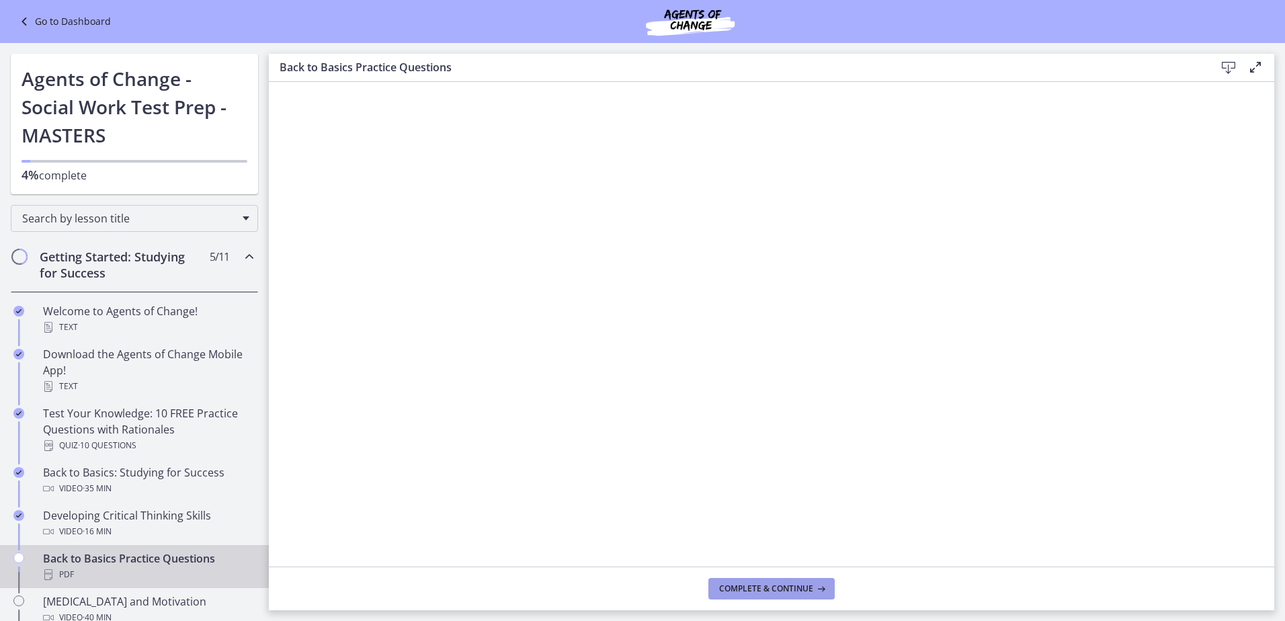
click at [769, 587] on span "Complete & continue" at bounding box center [766, 588] width 94 height 11
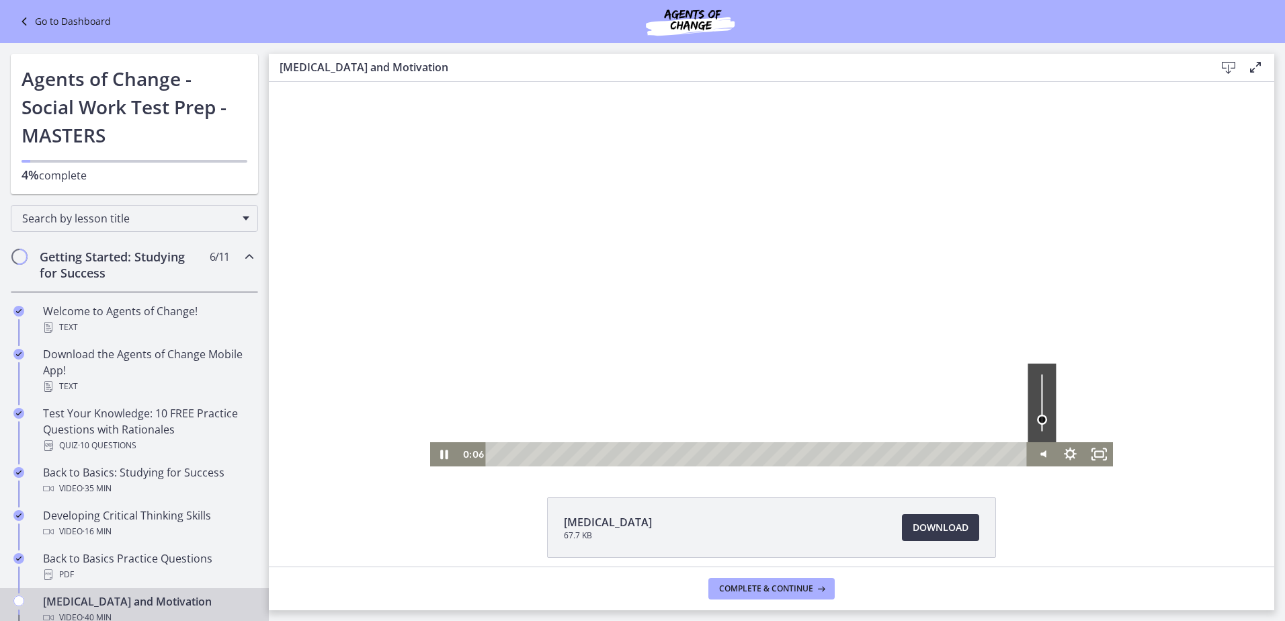
click at [1040, 419] on div "Volume" at bounding box center [1042, 419] width 10 height 10
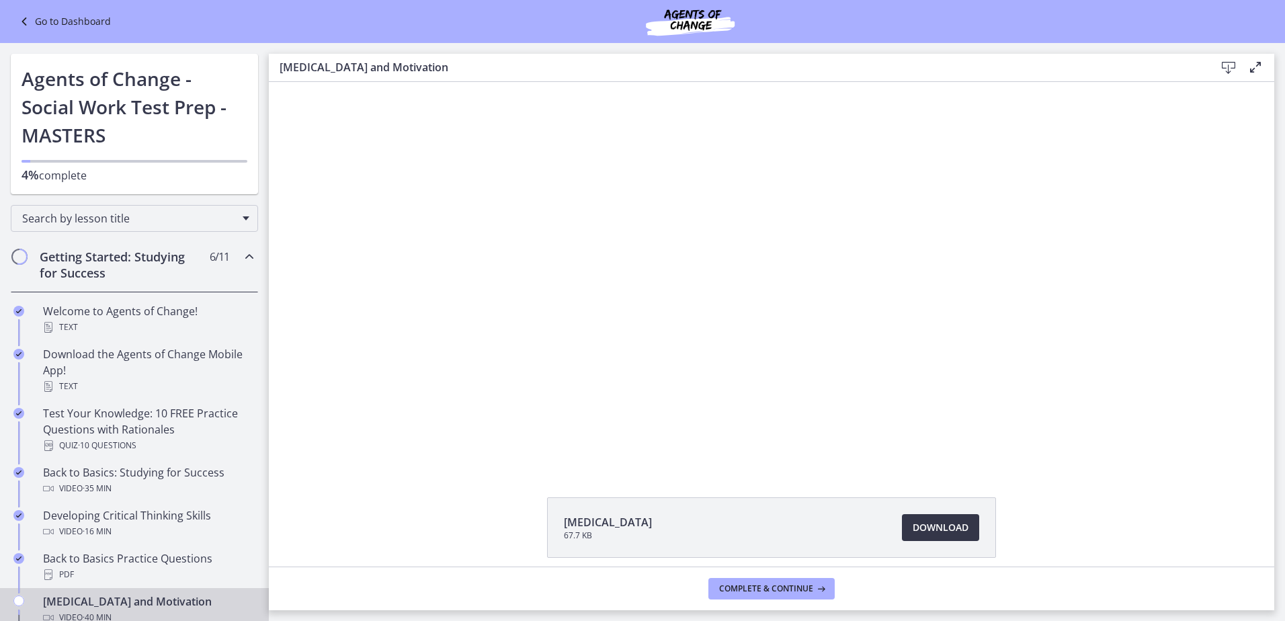
click at [957, 529] on span "Download Opens in a new window" at bounding box center [940, 527] width 56 height 16
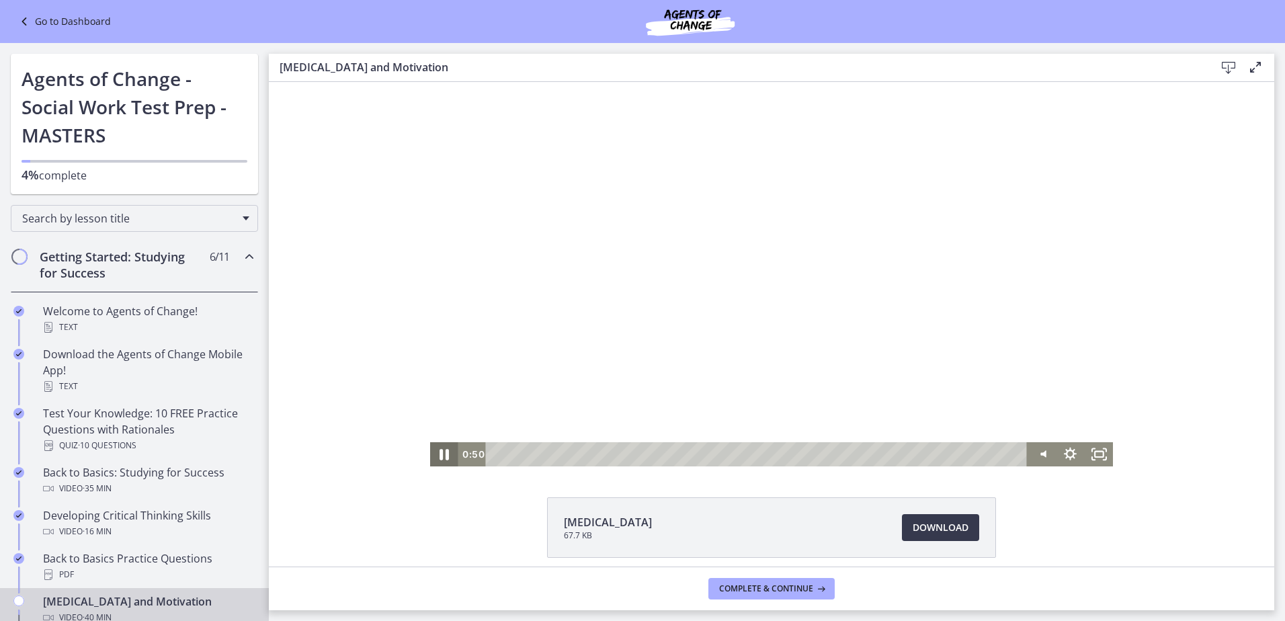
click at [439, 455] on icon "Pause" at bounding box center [443, 454] width 9 height 11
click at [439, 459] on icon "Play Video" at bounding box center [445, 453] width 34 height 29
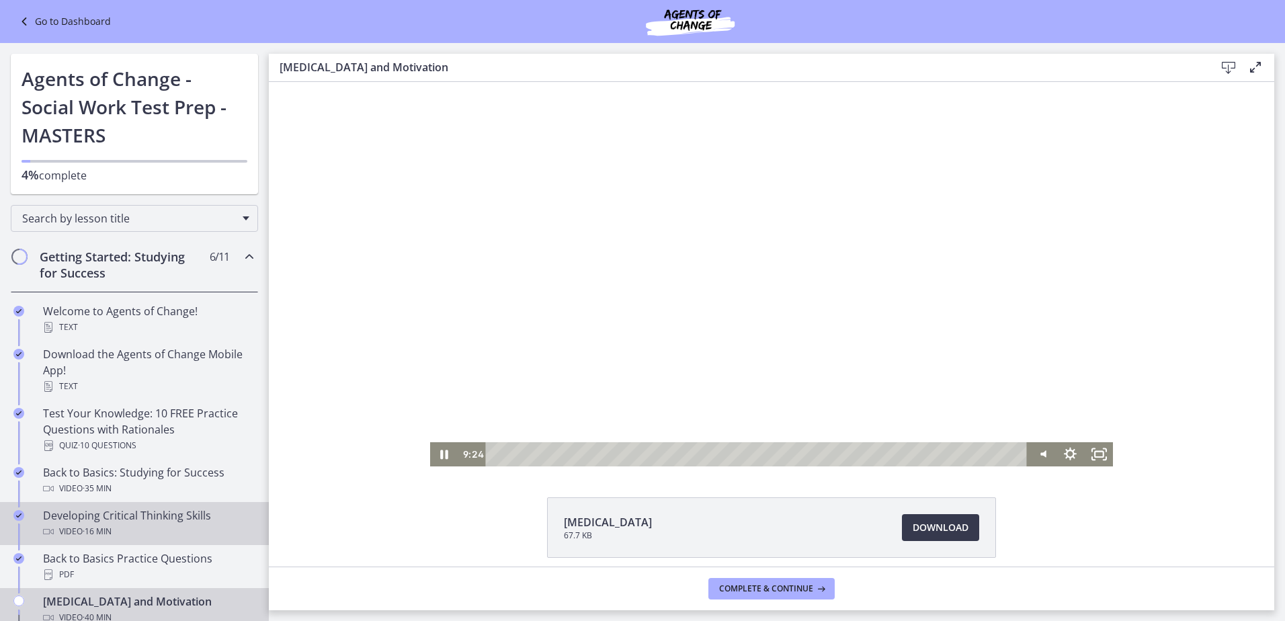
scroll to position [67, 0]
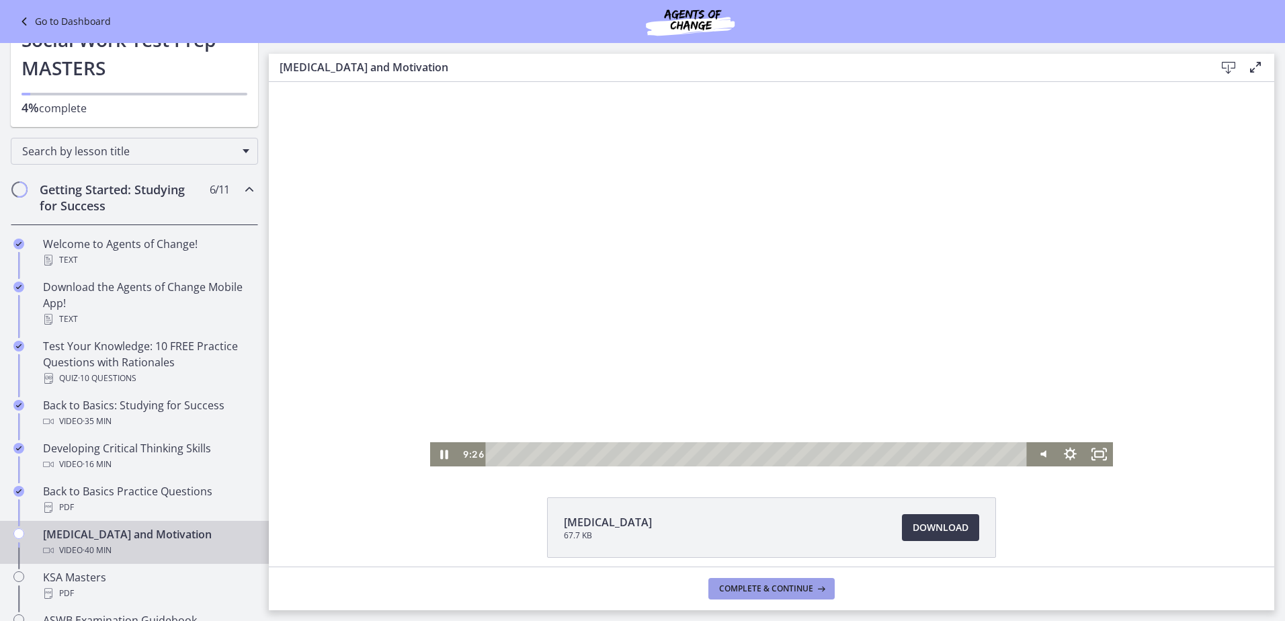
click at [806, 584] on span "Complete & continue" at bounding box center [766, 588] width 94 height 11
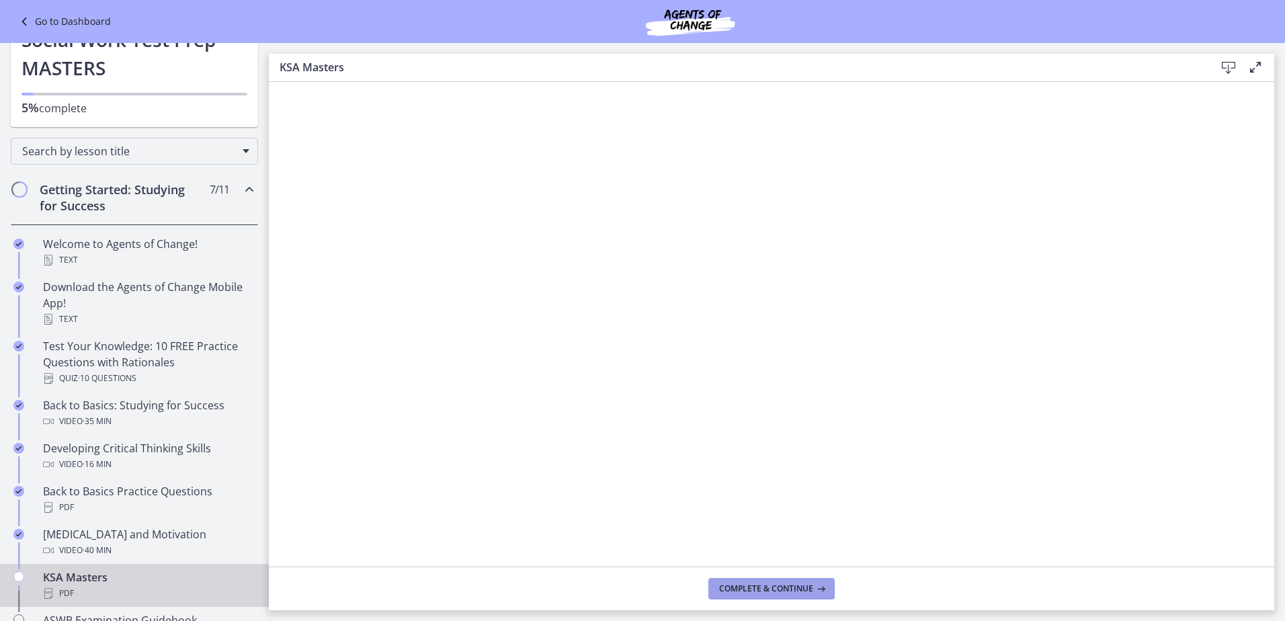
click at [800, 598] on button "Complete & continue" at bounding box center [771, 588] width 126 height 21
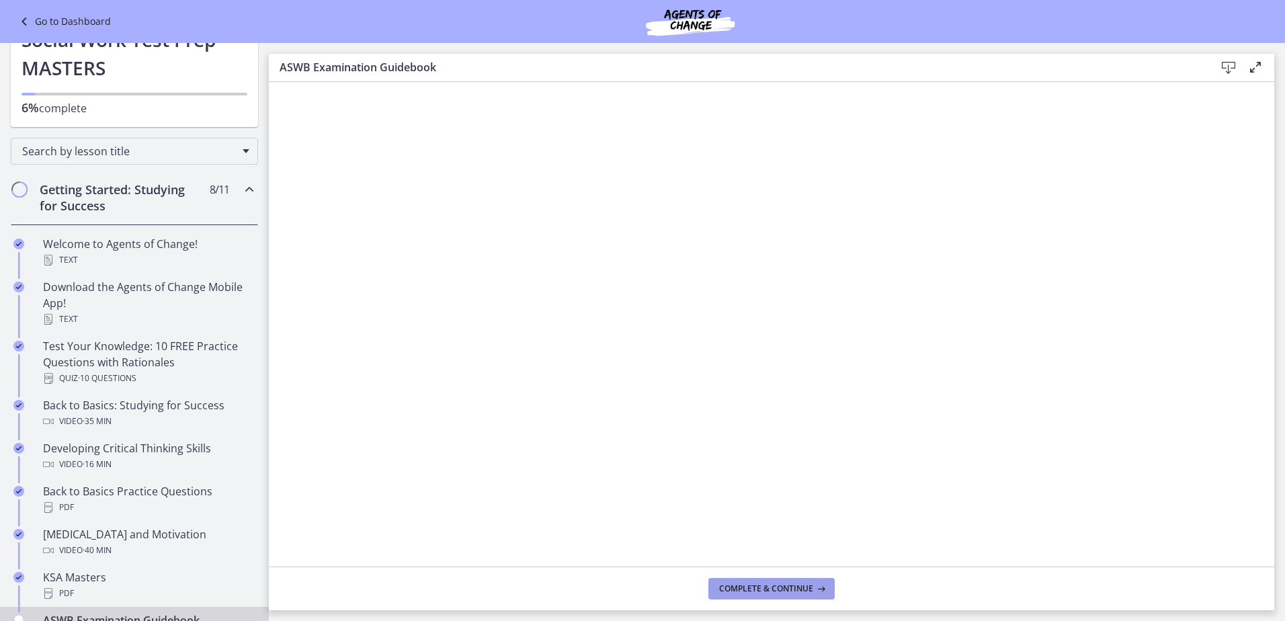
click at [798, 595] on button "Complete & continue" at bounding box center [771, 588] width 126 height 21
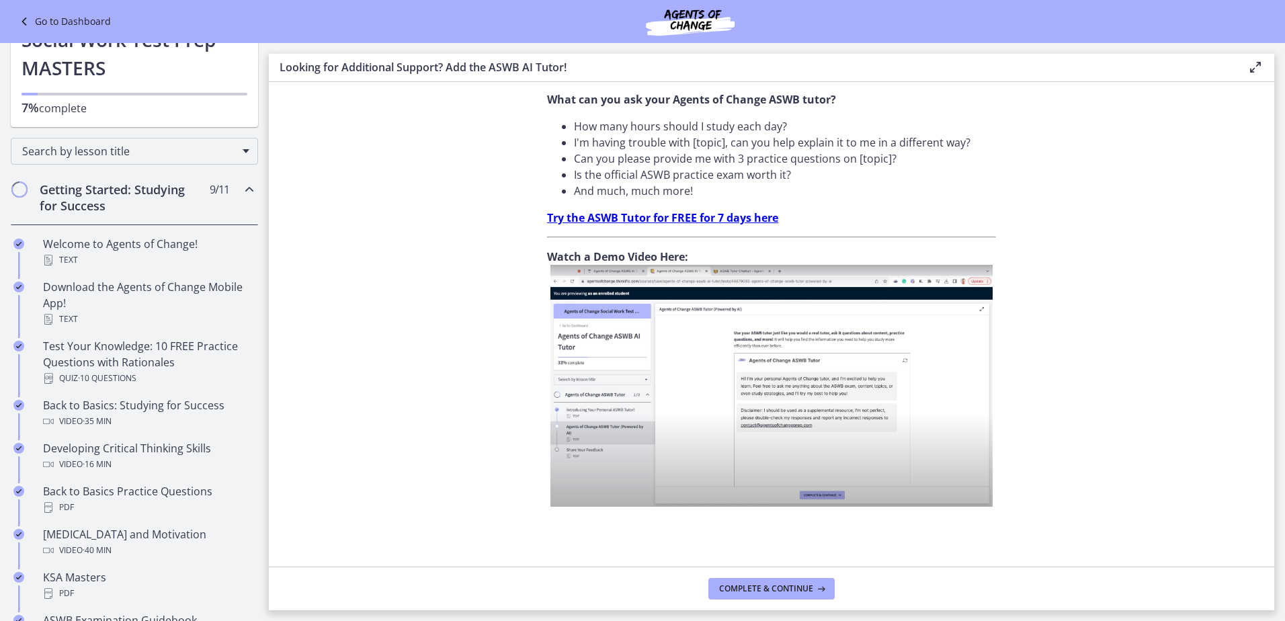
scroll to position [423, 0]
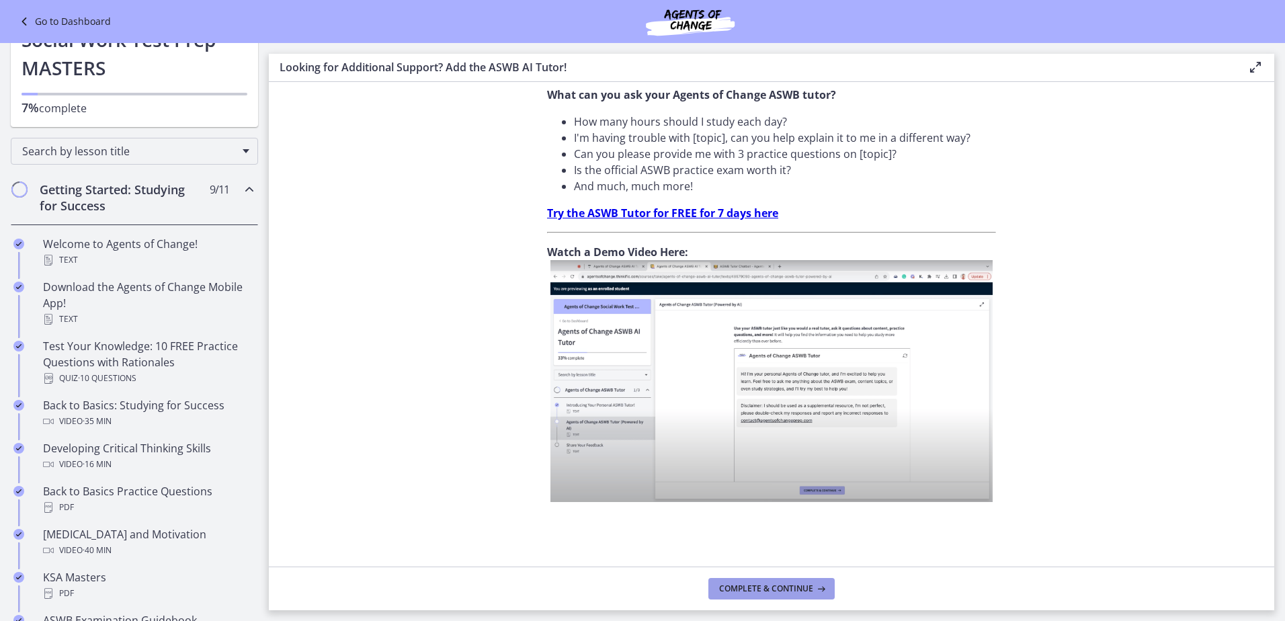
click at [784, 595] on button "Complete & continue" at bounding box center [771, 588] width 126 height 21
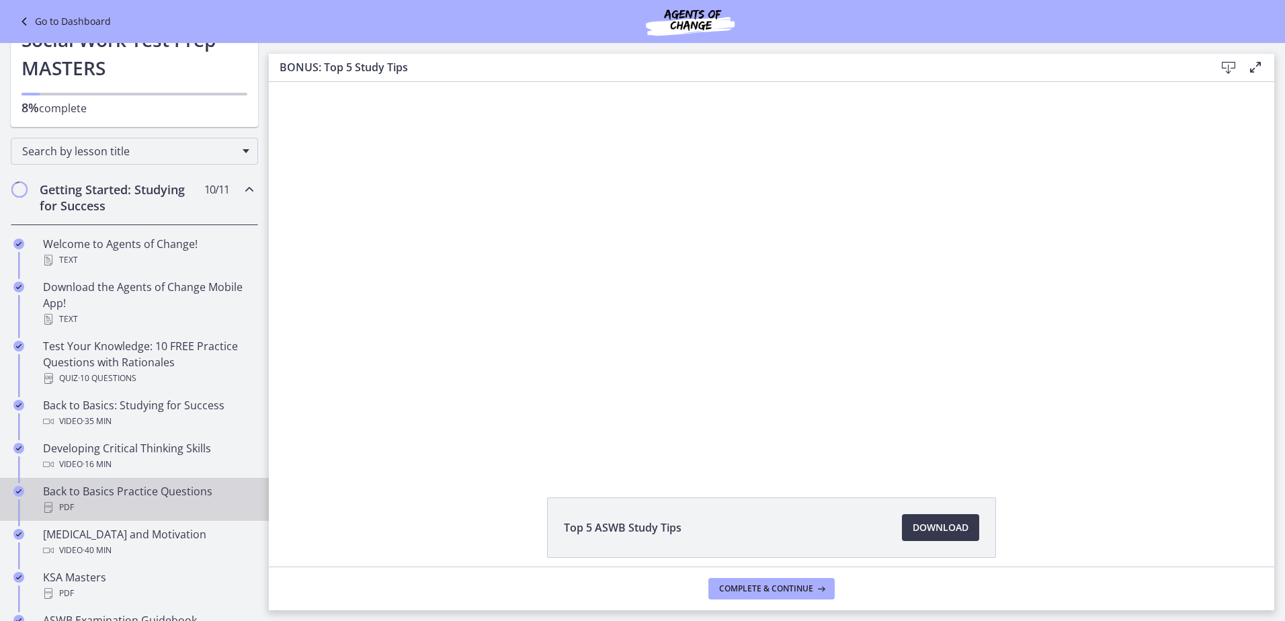
scroll to position [403, 0]
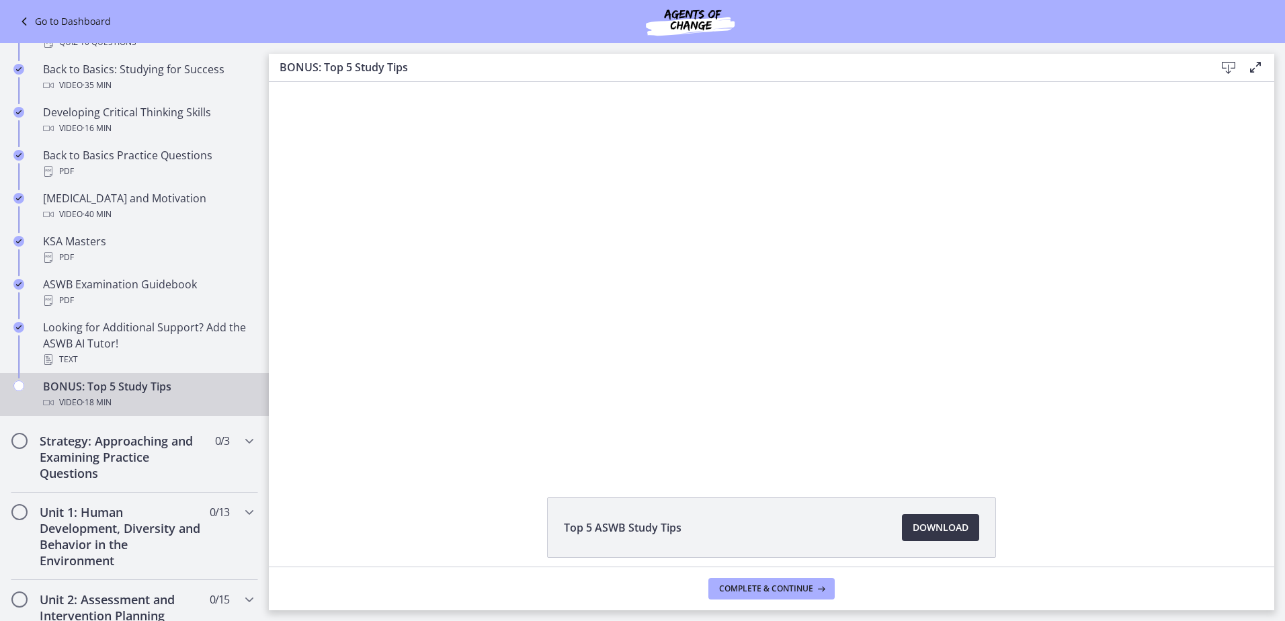
click at [929, 532] on span "Download Opens in a new window" at bounding box center [940, 527] width 56 height 16
click at [241, 445] on icon "Chapters" at bounding box center [249, 441] width 16 height 16
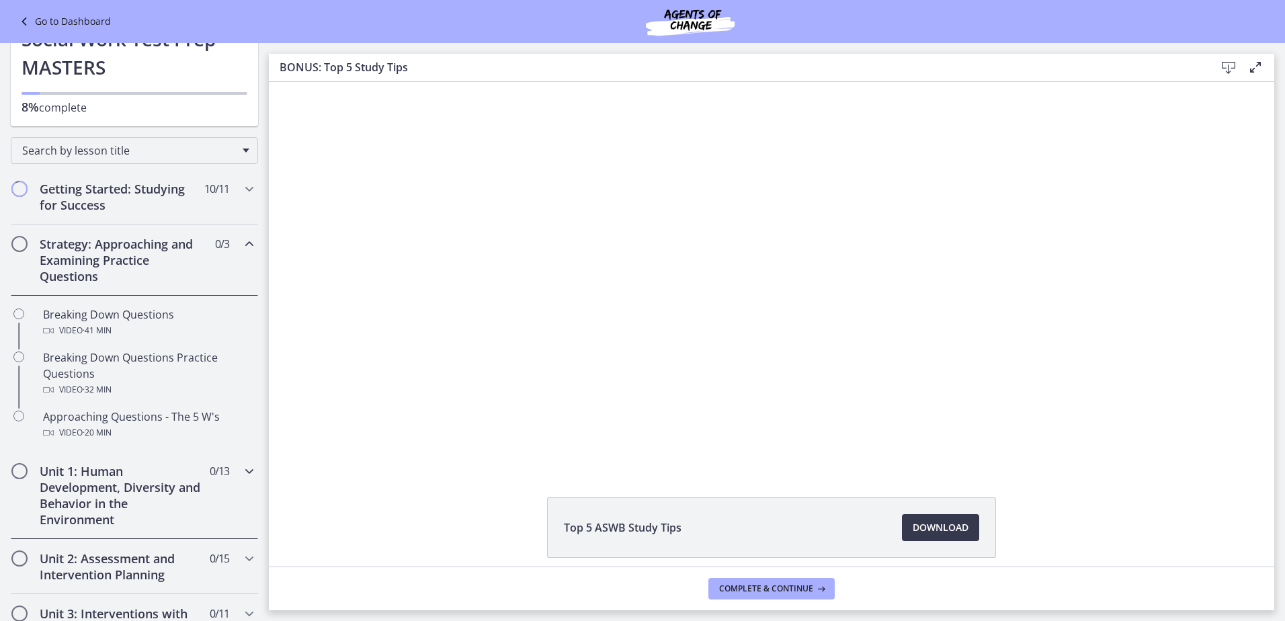
scroll to position [67, 0]
click at [188, 257] on h2 "Strategy: Approaching and Examining Practice Questions" at bounding box center [122, 260] width 164 height 48
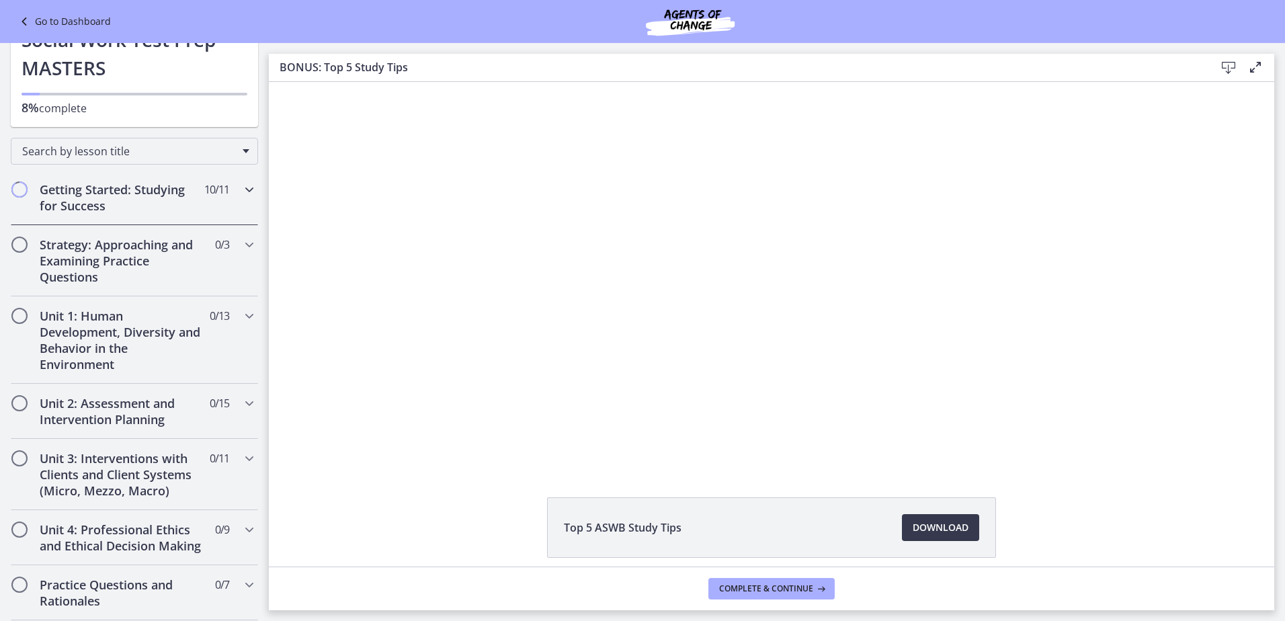
click at [185, 212] on h2 "Getting Started: Studying for Success" at bounding box center [122, 197] width 164 height 32
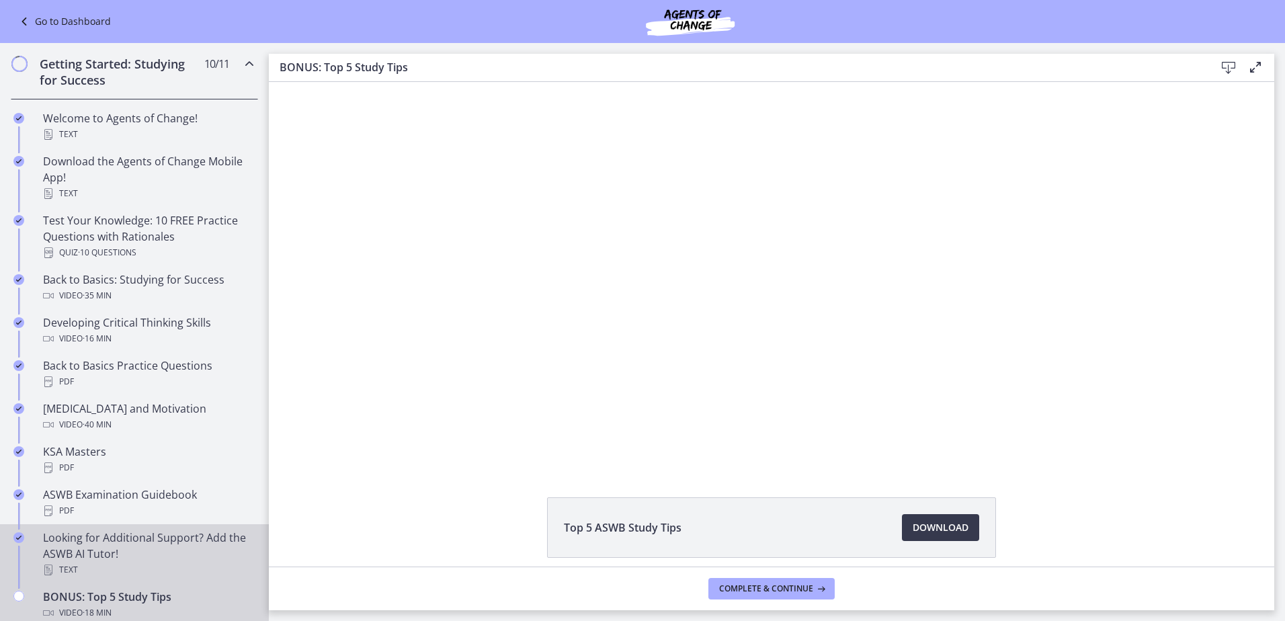
scroll to position [0, 0]
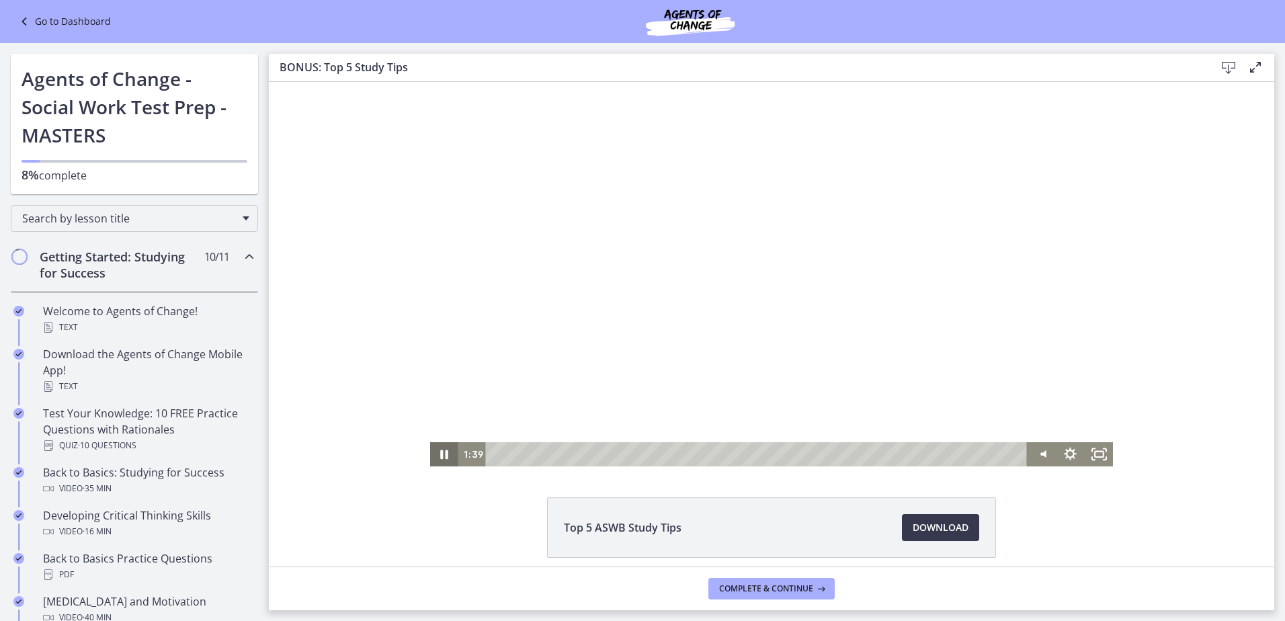
click at [440, 451] on icon "Pause" at bounding box center [444, 454] width 28 height 24
click at [440, 451] on icon "Play Video" at bounding box center [445, 454] width 28 height 24
click at [441, 455] on icon "Pause" at bounding box center [444, 453] width 34 height 29
click at [441, 455] on icon "Play Video" at bounding box center [444, 454] width 7 height 10
click at [963, 524] on link "Download Opens in a new window" at bounding box center [940, 527] width 77 height 27
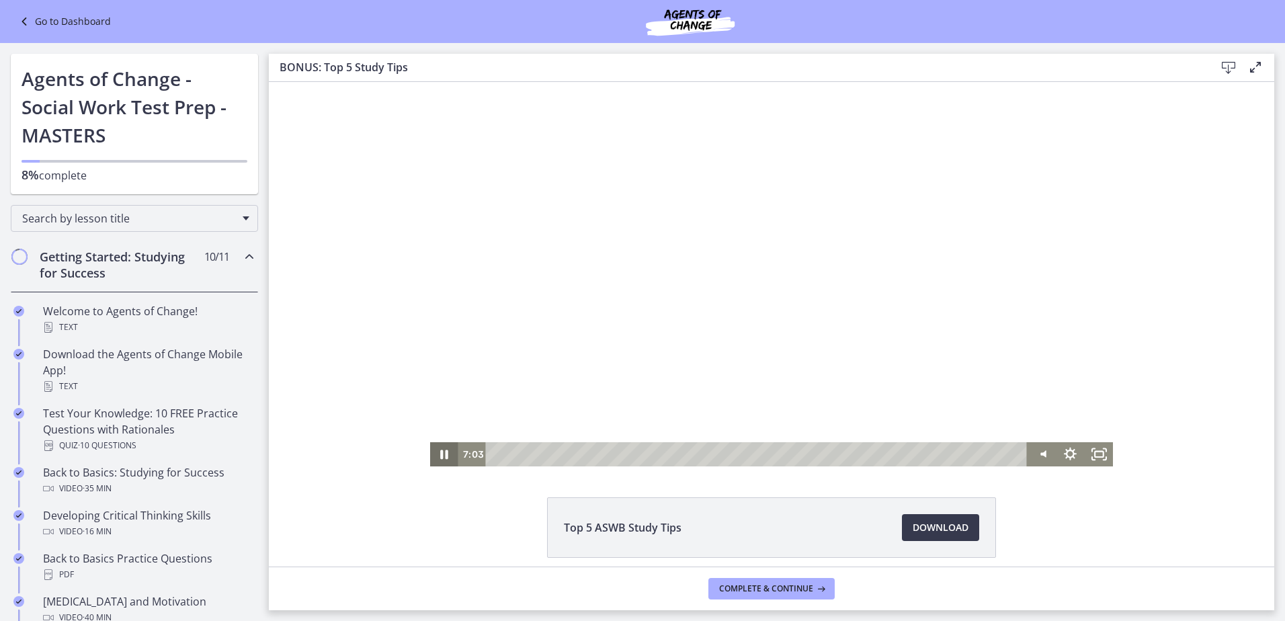
click at [440, 455] on icon "Pause" at bounding box center [444, 454] width 28 height 24
click at [449, 449] on icon "Play Video" at bounding box center [445, 453] width 34 height 29
click at [449, 449] on icon "Pause" at bounding box center [444, 454] width 28 height 24
click at [449, 449] on icon "Play Video" at bounding box center [445, 453] width 34 height 29
click at [437, 444] on icon "Pause" at bounding box center [444, 454] width 28 height 24
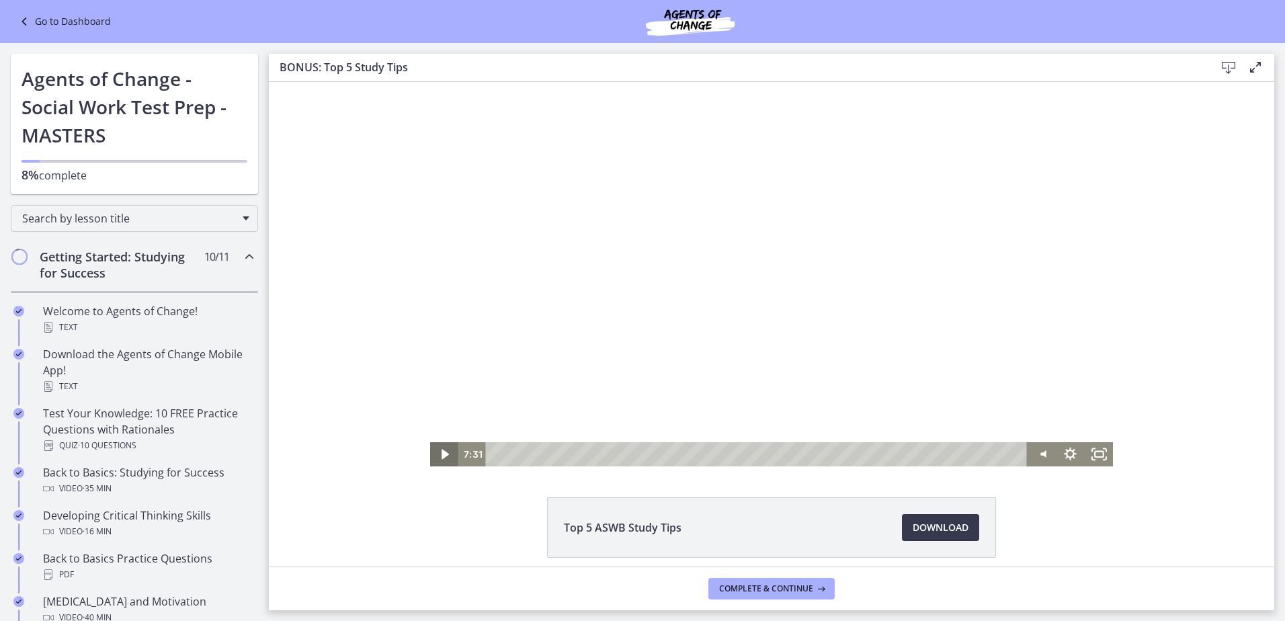
click at [441, 456] on icon "Play Video" at bounding box center [444, 454] width 7 height 10
click at [440, 454] on icon "Pause" at bounding box center [444, 454] width 8 height 9
click at [449, 454] on icon "Play Video" at bounding box center [445, 453] width 34 height 29
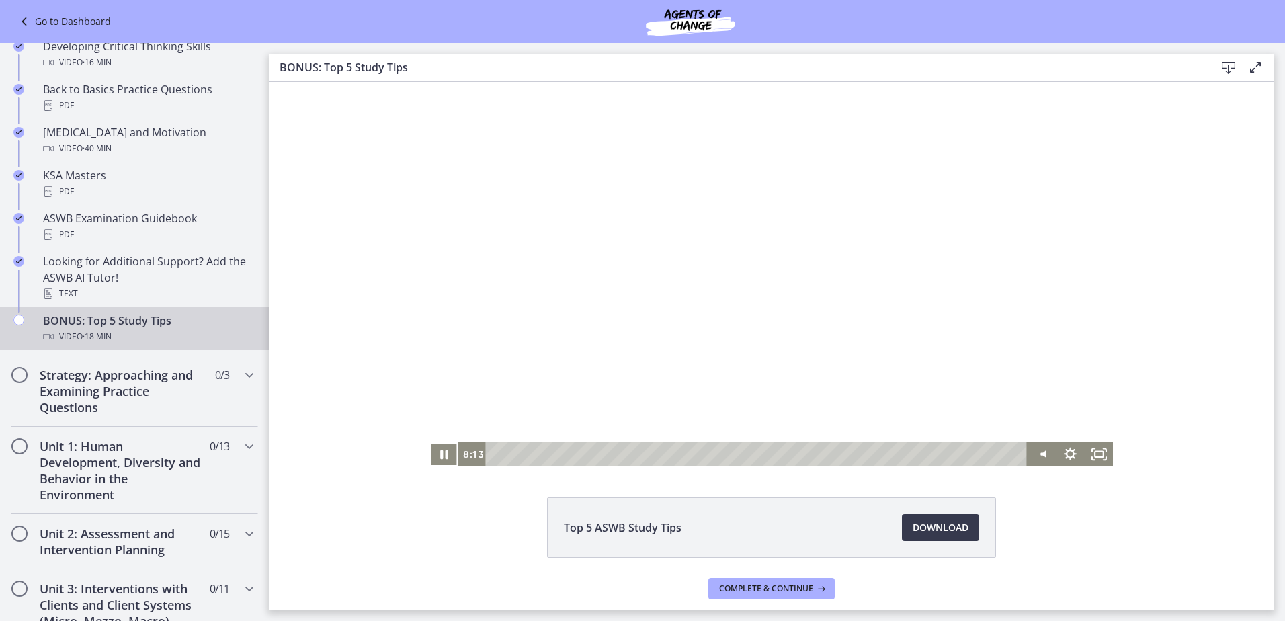
scroll to position [470, 0]
click at [176, 392] on h2 "Strategy: Approaching and Examining Practice Questions" at bounding box center [122, 389] width 164 height 48
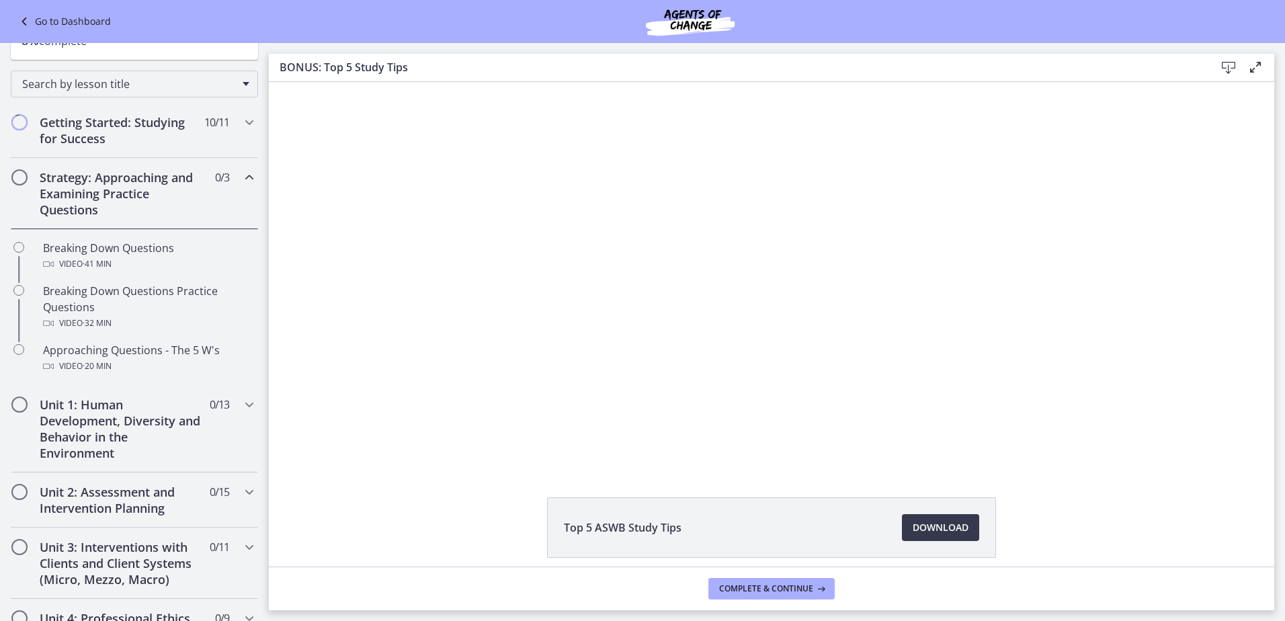
scroll to position [67, 0]
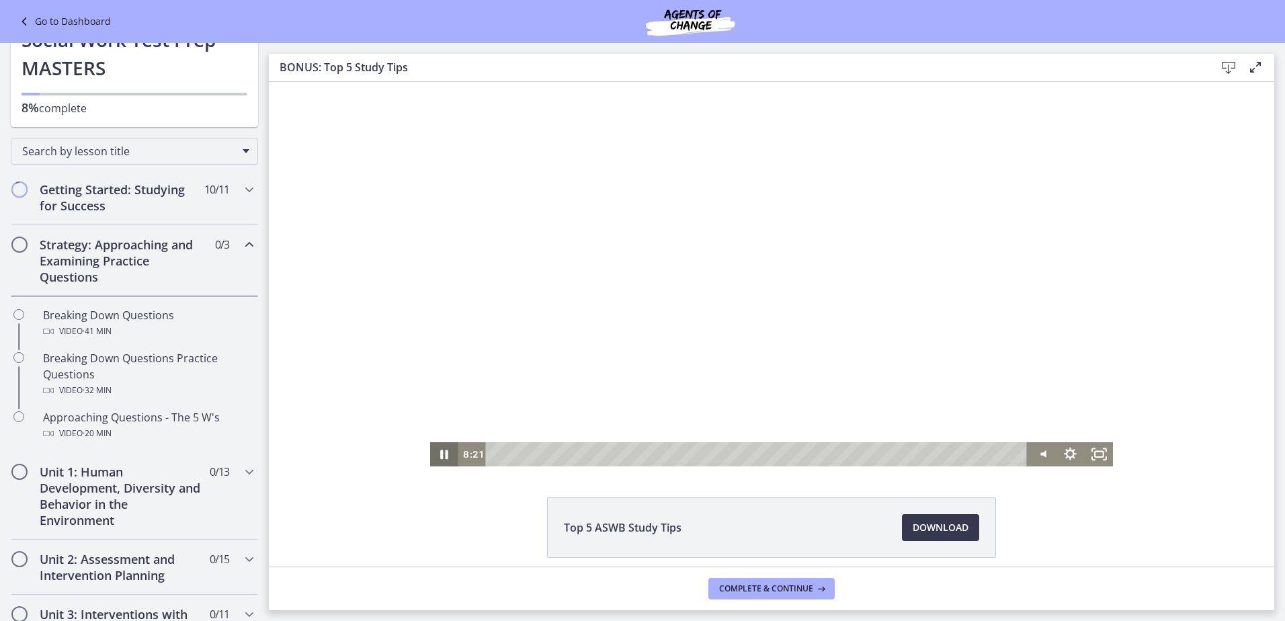
click at [440, 450] on icon "Pause" at bounding box center [444, 454] width 8 height 9
